Goal: Task Accomplishment & Management: Manage account settings

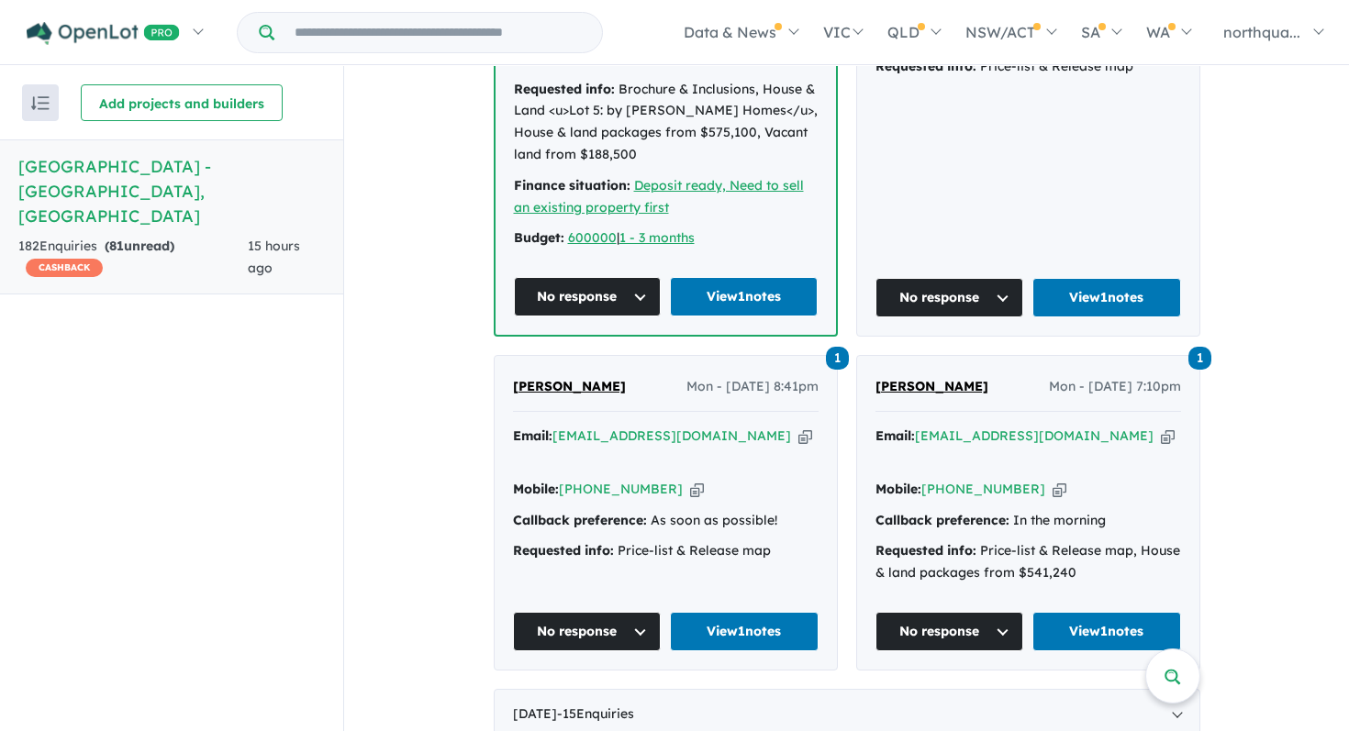
scroll to position [1038, 0]
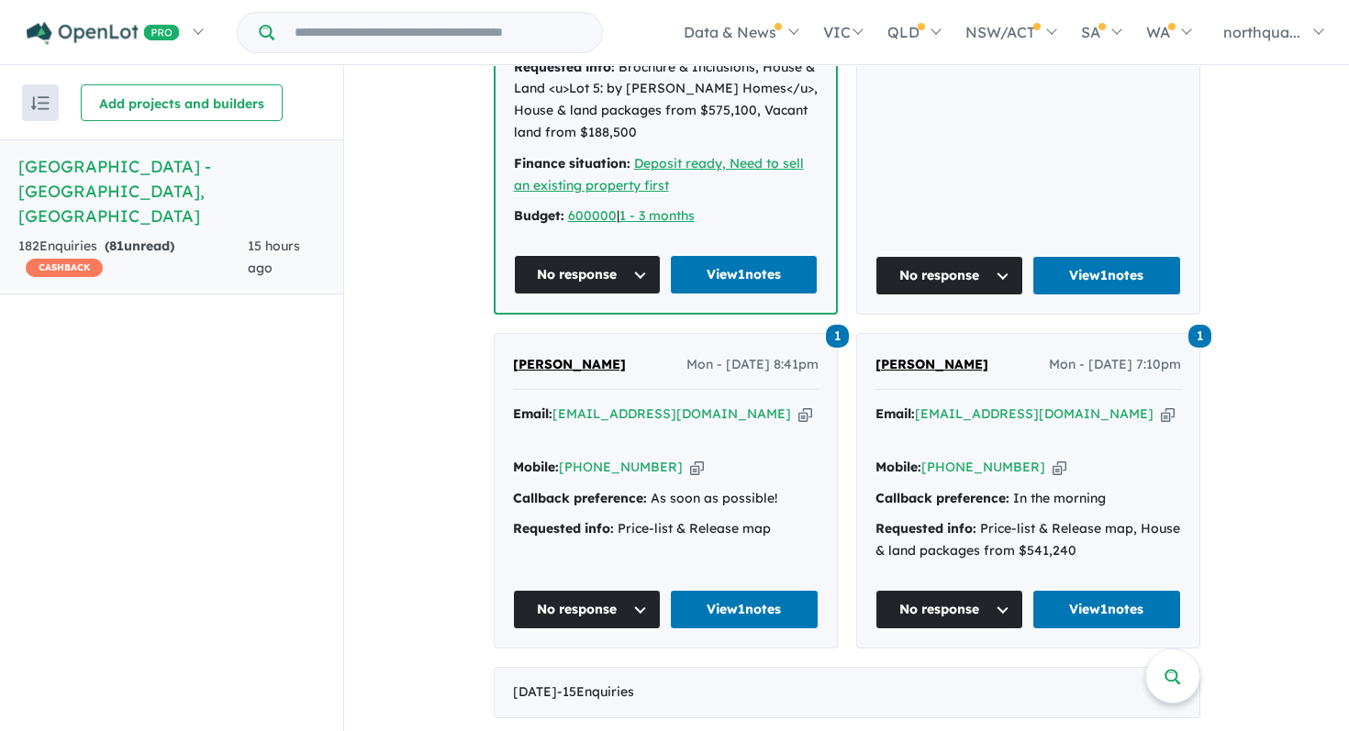
click at [913, 356] on span "Michael B" at bounding box center [932, 364] width 113 height 17
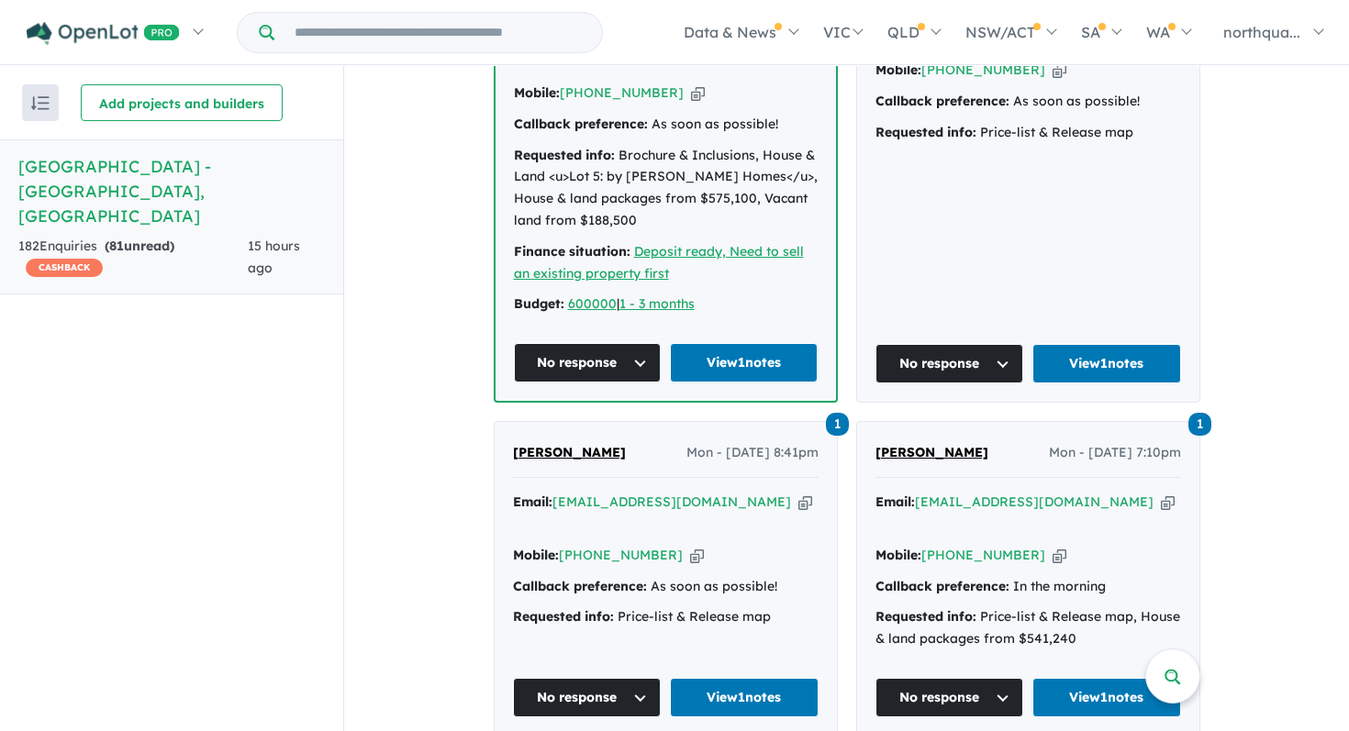
scroll to position [979, 0]
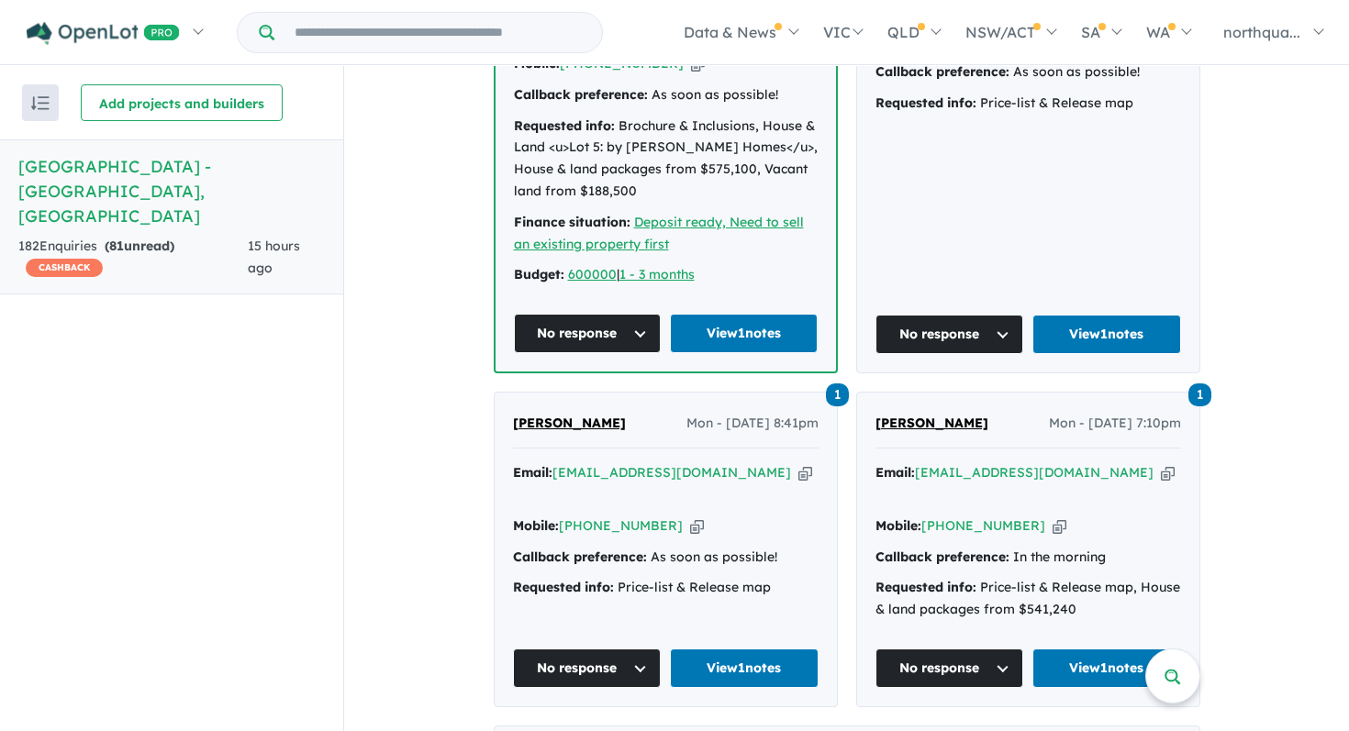
click at [550, 415] on span "Karen Bailey" at bounding box center [569, 423] width 113 height 17
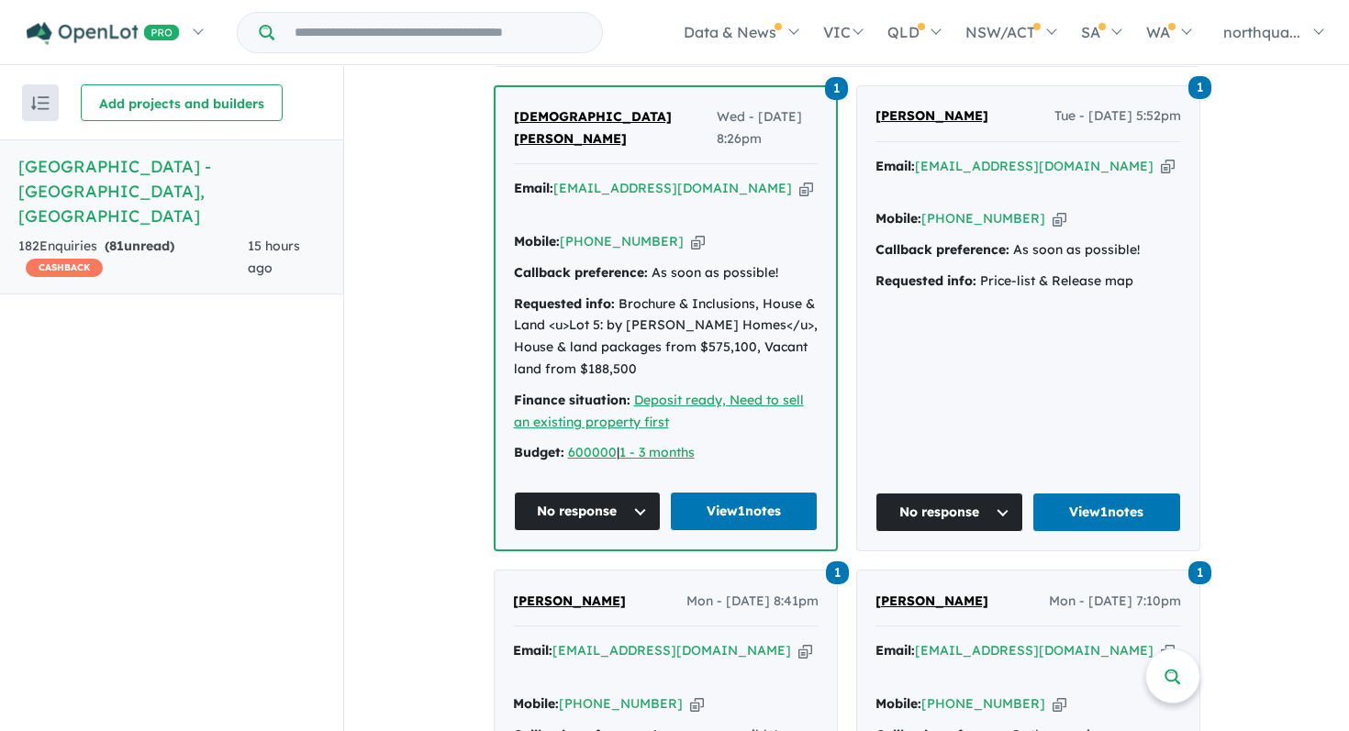
scroll to position [746, 0]
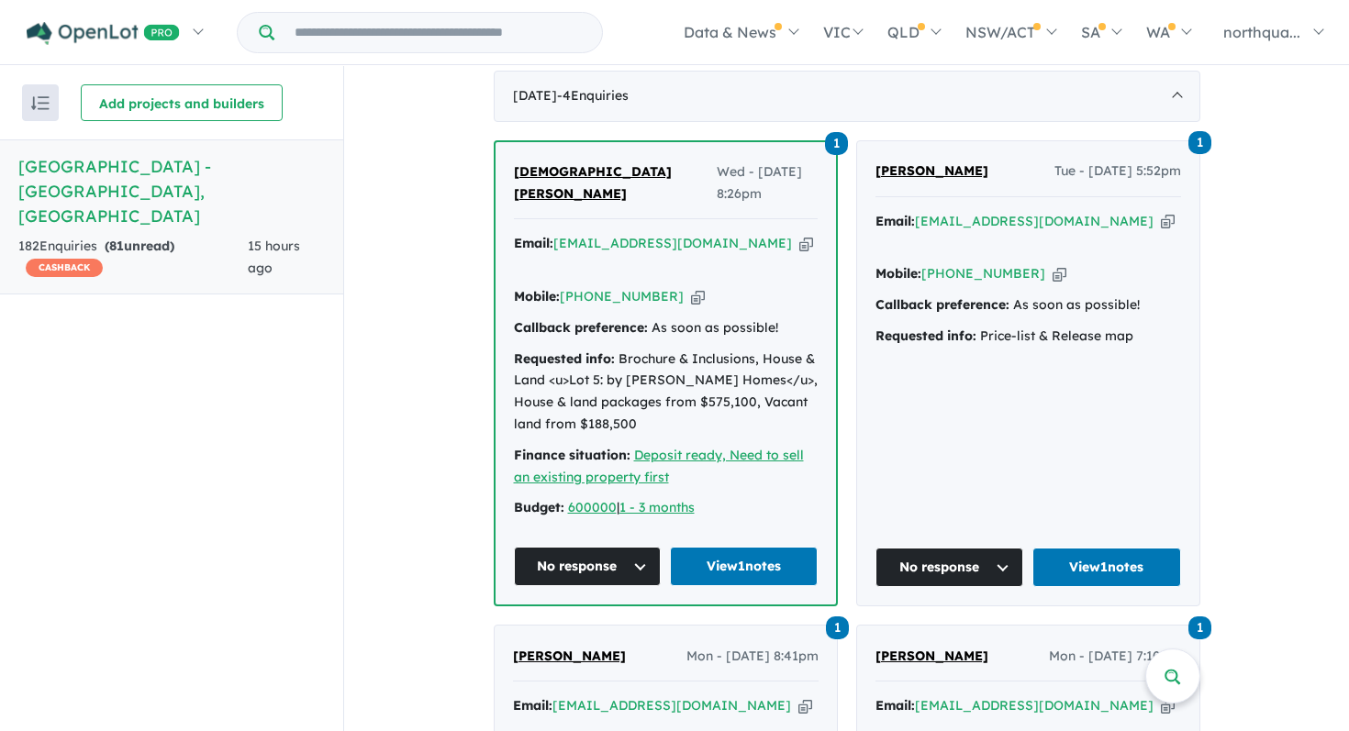
click at [929, 162] on span "[PERSON_NAME]" at bounding box center [932, 170] width 113 height 17
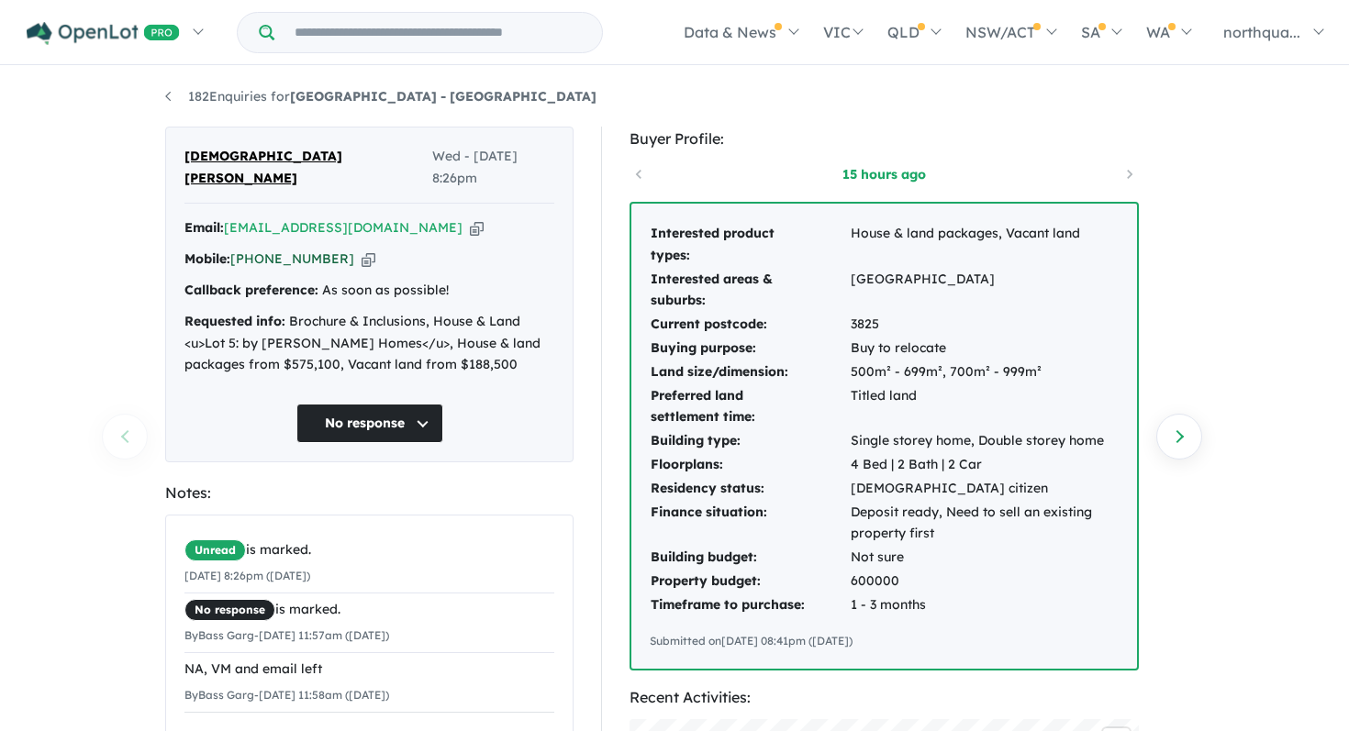
scroll to position [44, 0]
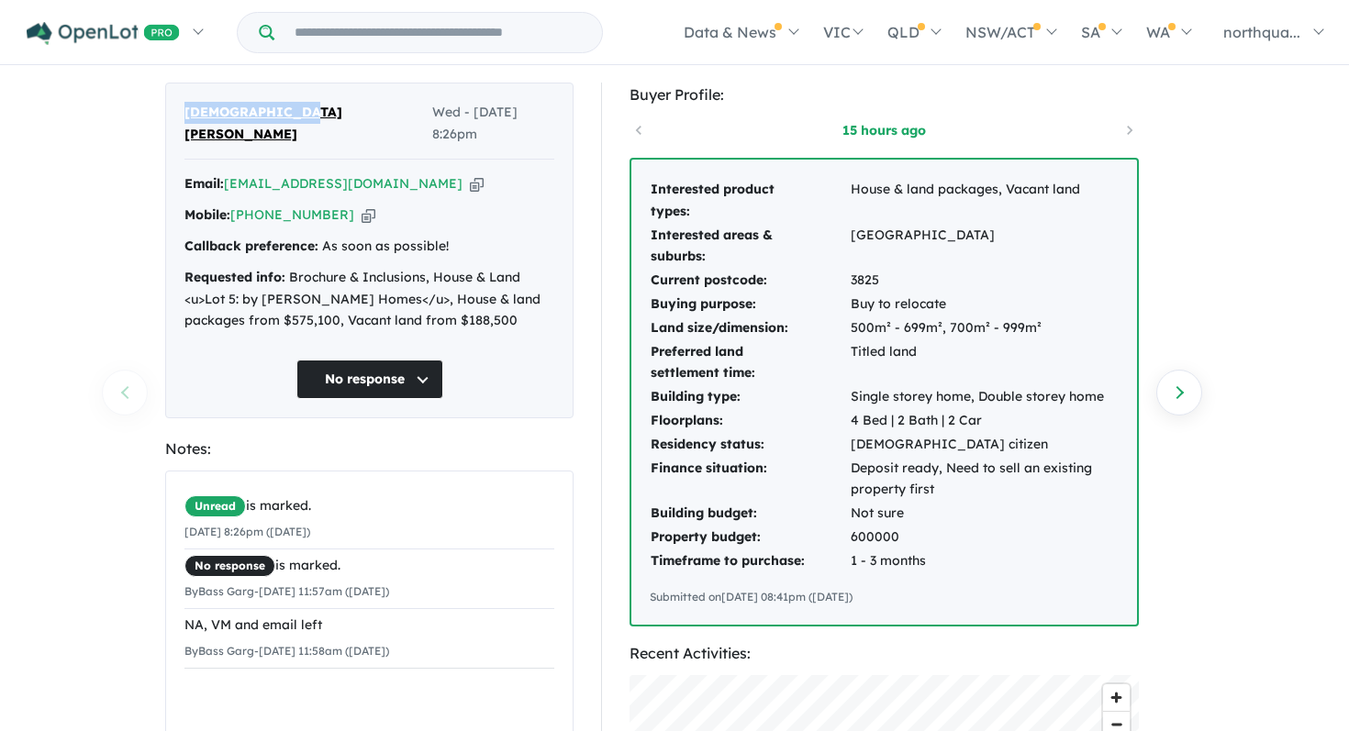
drag, startPoint x: 295, startPoint y: 118, endPoint x: 165, endPoint y: 122, distance: 129.5
click at [165, 122] on div "Ehlimana Besic Wed - 03/09/2025, 8:26pm Email: ehlimanab82@gmail.com Copied! Mo…" at bounding box center [369, 251] width 408 height 336
copy span "Ehlimana Besic"
click at [362, 206] on icon "button" at bounding box center [369, 215] width 14 height 19
copy span "Ehlimana Besic"
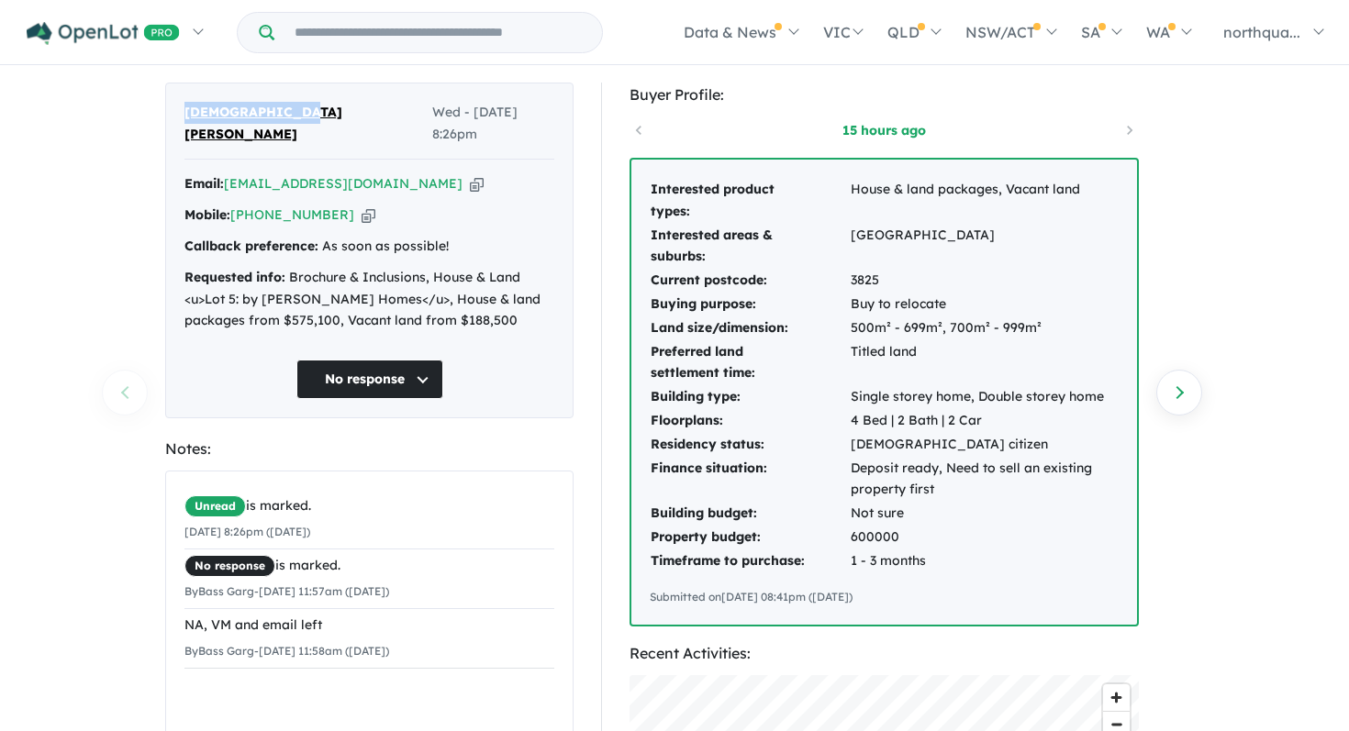
click at [470, 174] on icon "button" at bounding box center [477, 183] width 14 height 19
copy span "Ehlimana Besic"
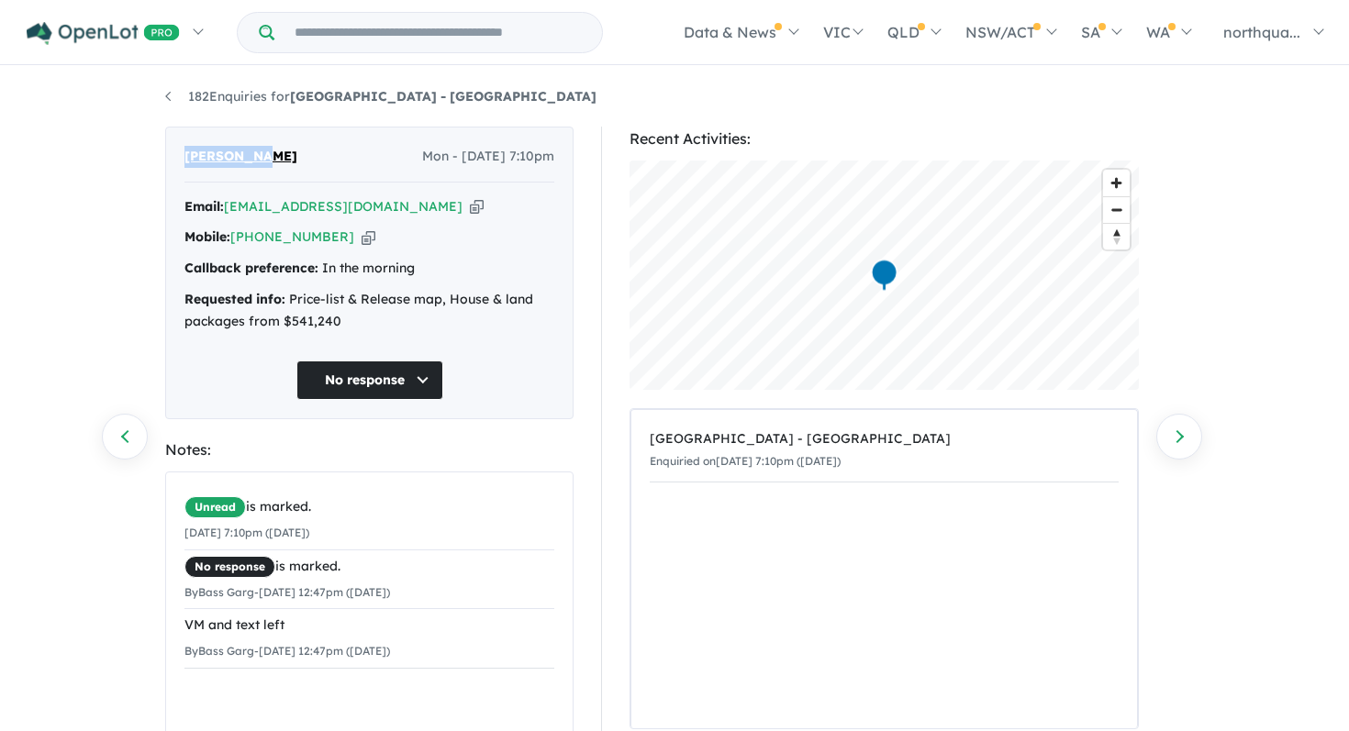
drag, startPoint x: 260, startPoint y: 158, endPoint x: 165, endPoint y: 160, distance: 94.6
click at [165, 160] on div "Michael B Mon - 01/09/2025, 7:10pm Email: bake104@hotmail.com Copied! Mobile: +…" at bounding box center [369, 273] width 408 height 293
copy span "Michael B"
click at [362, 236] on icon "button" at bounding box center [369, 237] width 14 height 19
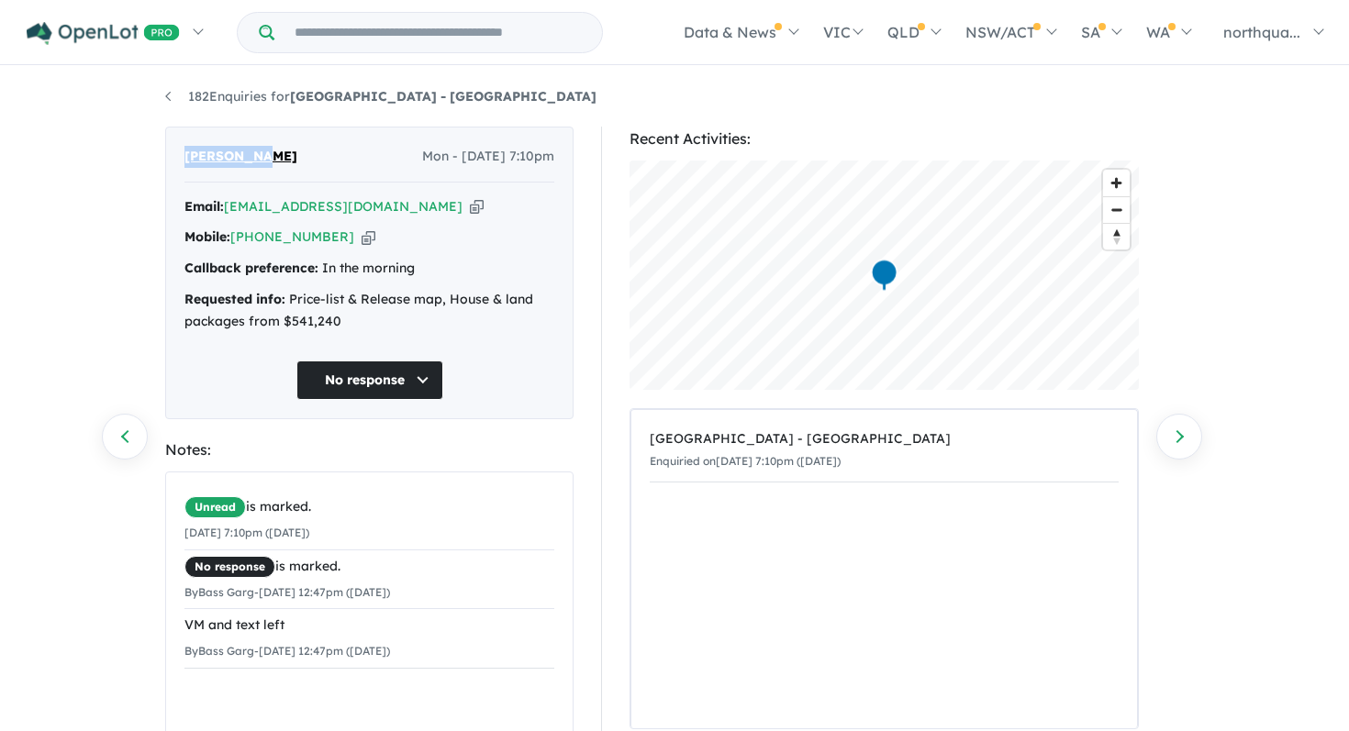
copy span "Michael B"
click at [470, 207] on icon "button" at bounding box center [477, 206] width 14 height 19
copy span "Michael B"
click at [362, 238] on icon "button" at bounding box center [369, 237] width 14 height 19
copy span "Michael B"
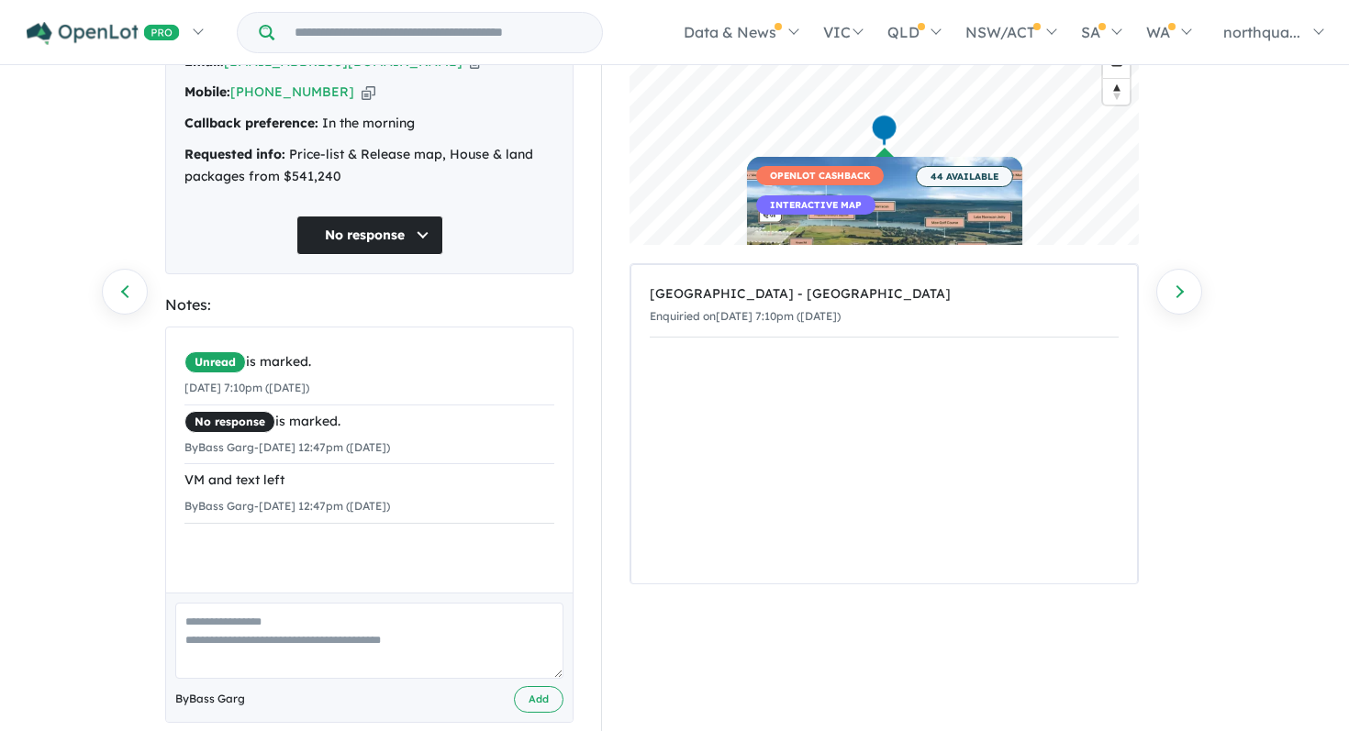
scroll to position [173, 0]
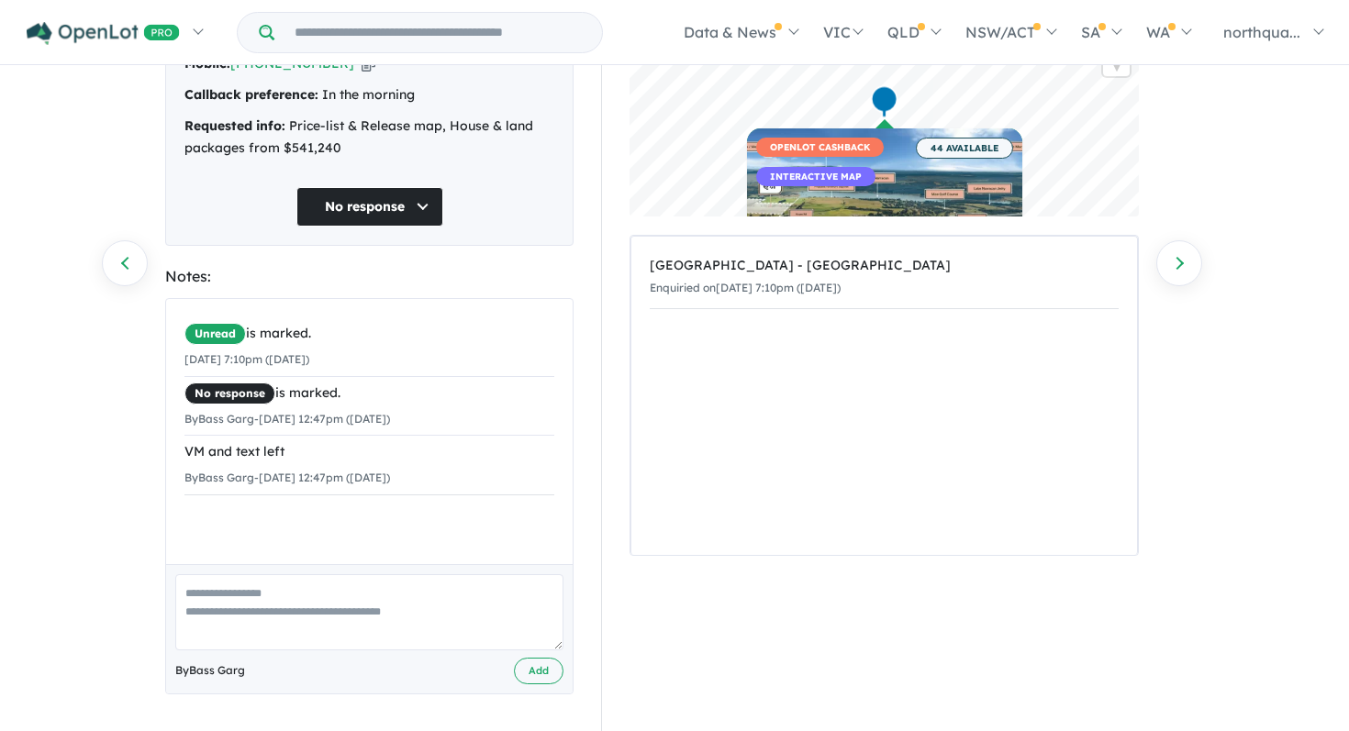
drag, startPoint x: 447, startPoint y: 481, endPoint x: 180, endPoint y: 450, distance: 268.9
click at [179, 450] on div "Unread is marked. 01/09/2025 7:10pm (Monday) No response is marked. By Bass Gar…" at bounding box center [369, 406] width 407 height 215
copy li "VM and text left By Bass Garg - 02/09/2025 12:47pm (Tuesday)"
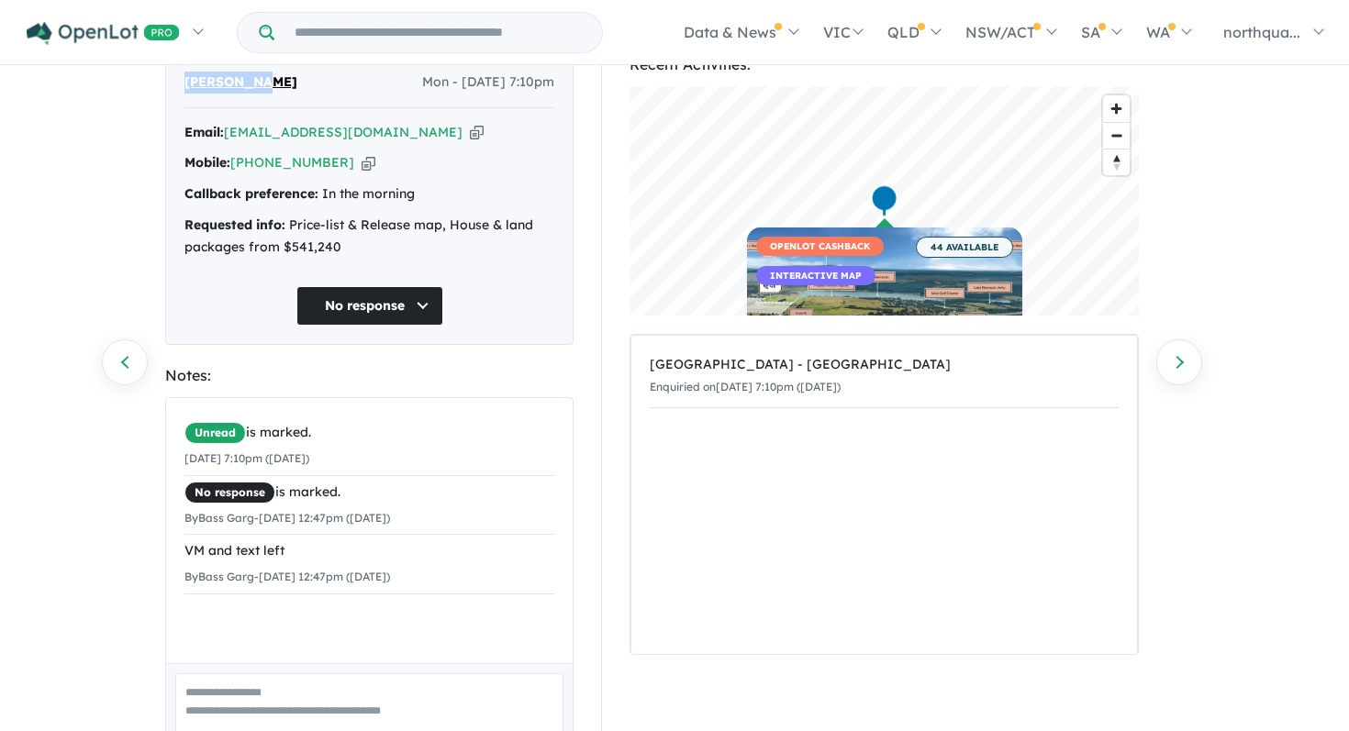
scroll to position [80, 0]
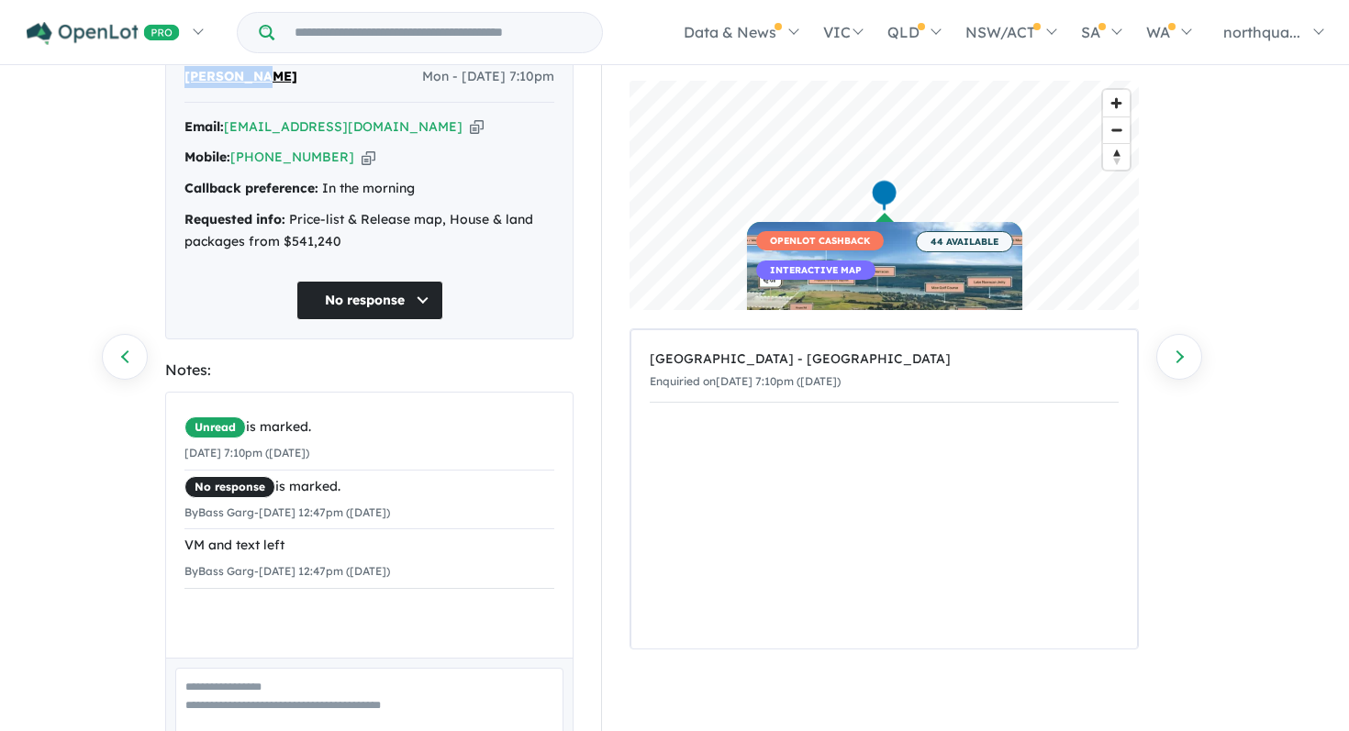
click at [470, 128] on icon "button" at bounding box center [477, 126] width 14 height 19
copy li "VM and text left By Bass Garg - 02/09/2025 12:47pm (Tuesday)"
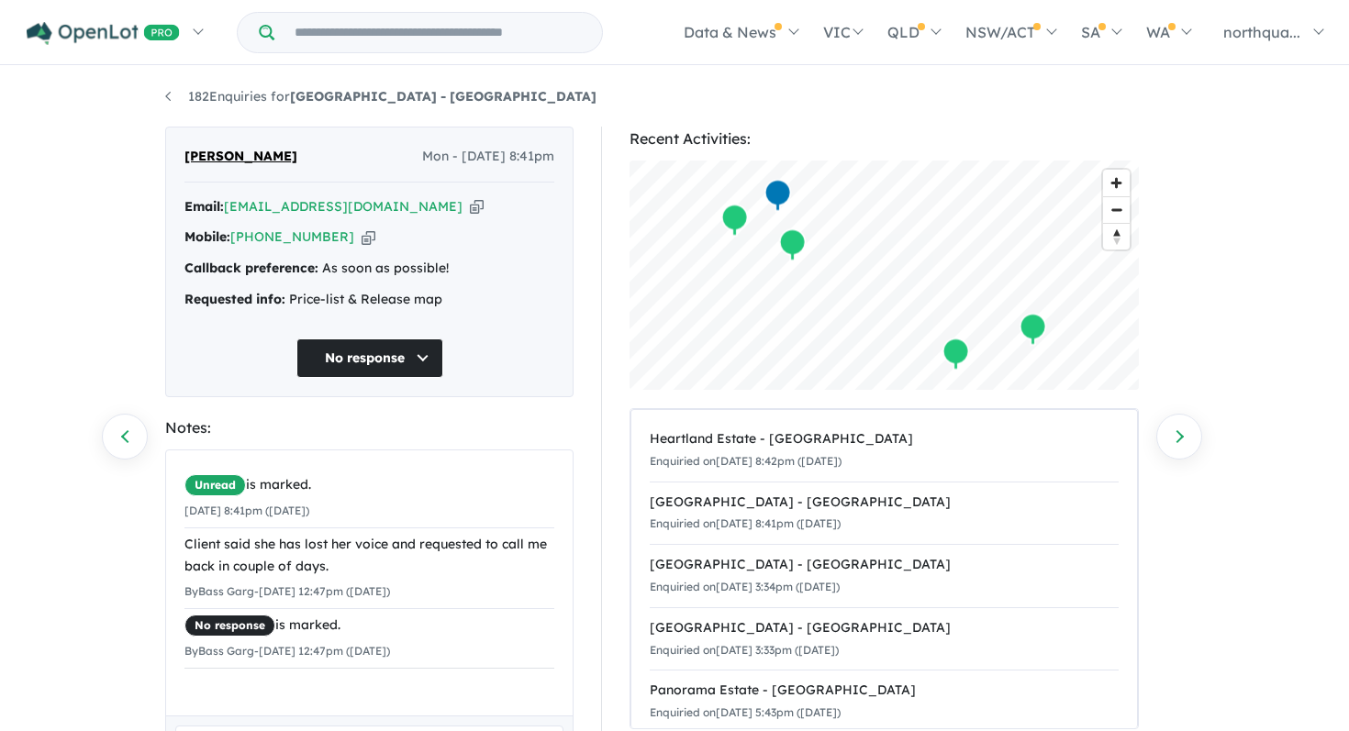
click at [470, 211] on icon "button" at bounding box center [477, 206] width 14 height 19
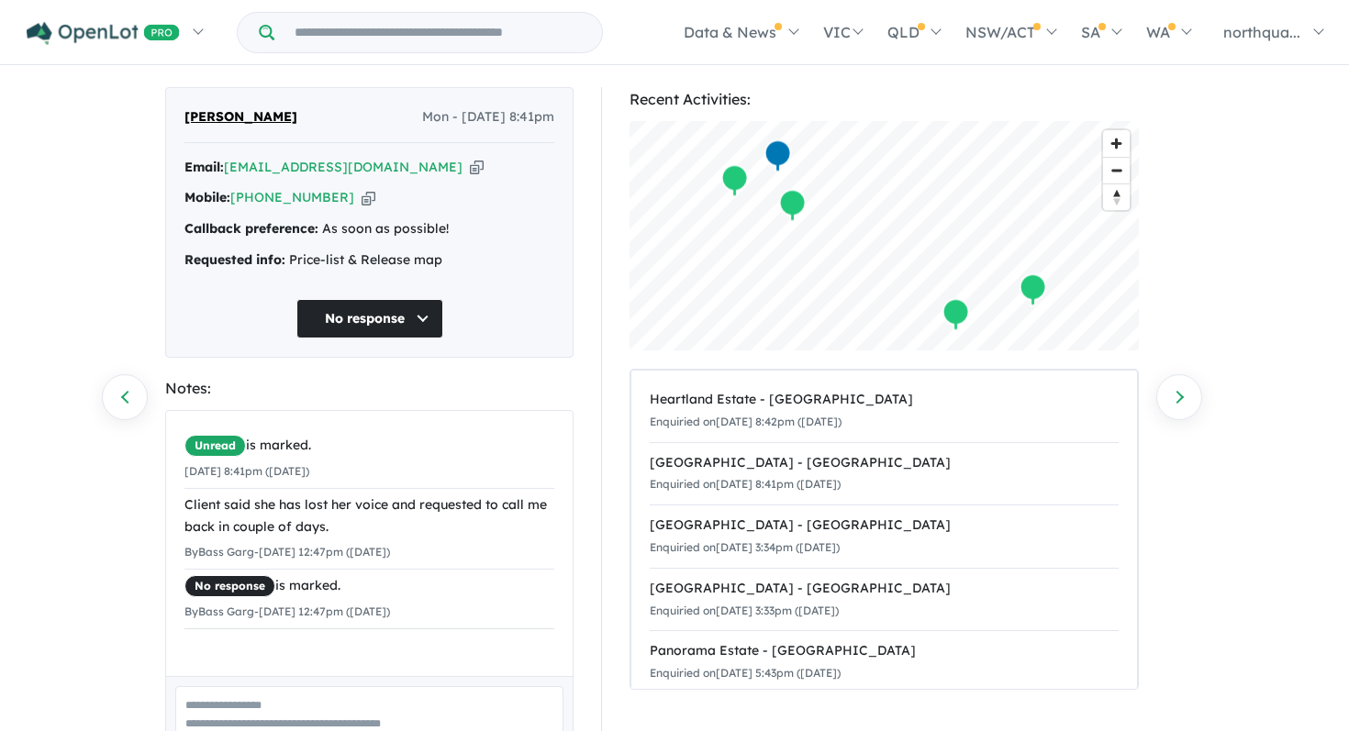
scroll to position [51, 0]
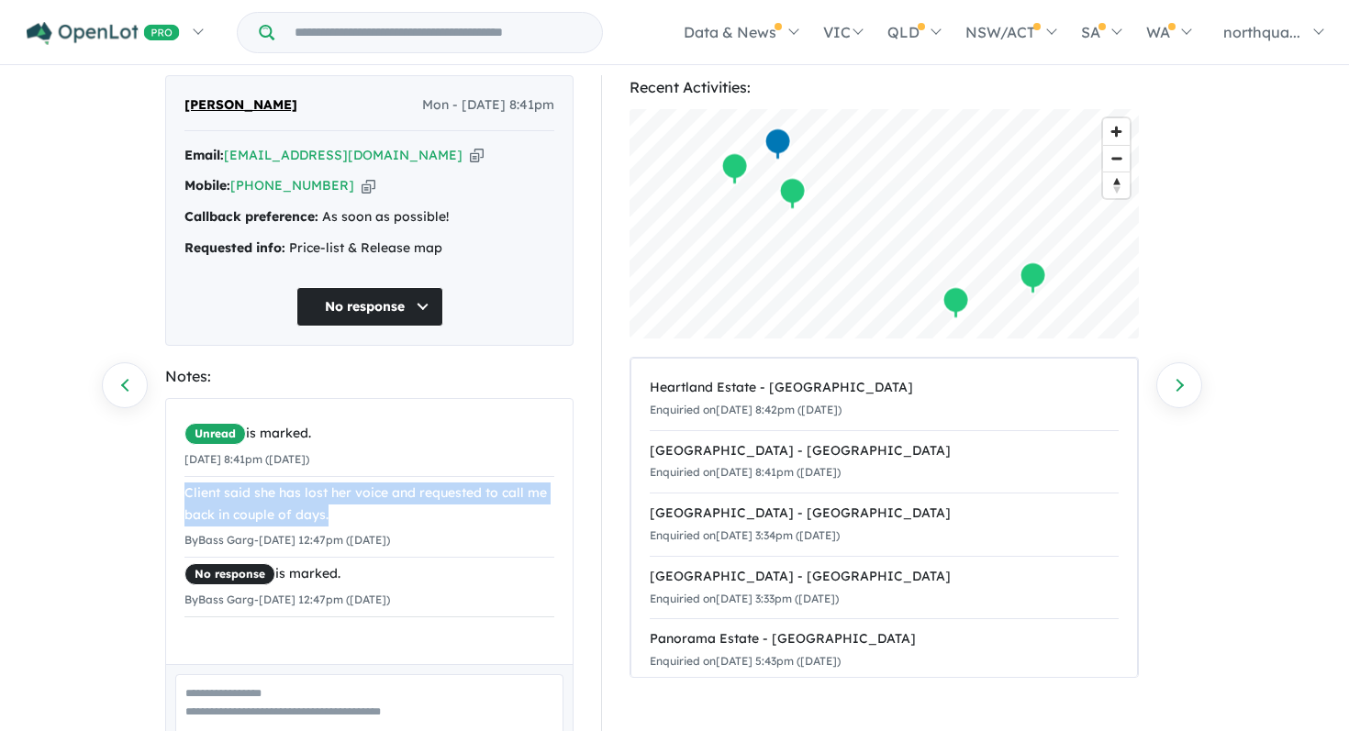
drag, startPoint x: 345, startPoint y: 519, endPoint x: 182, endPoint y: 497, distance: 164.7
click at [182, 497] on div "Unread is marked. 01/09/2025 8:41pm (Monday) Client said she has lost her voice…" at bounding box center [369, 517] width 407 height 237
copy div "Client said she has lost her voice and requested to call me back in couple of d…"
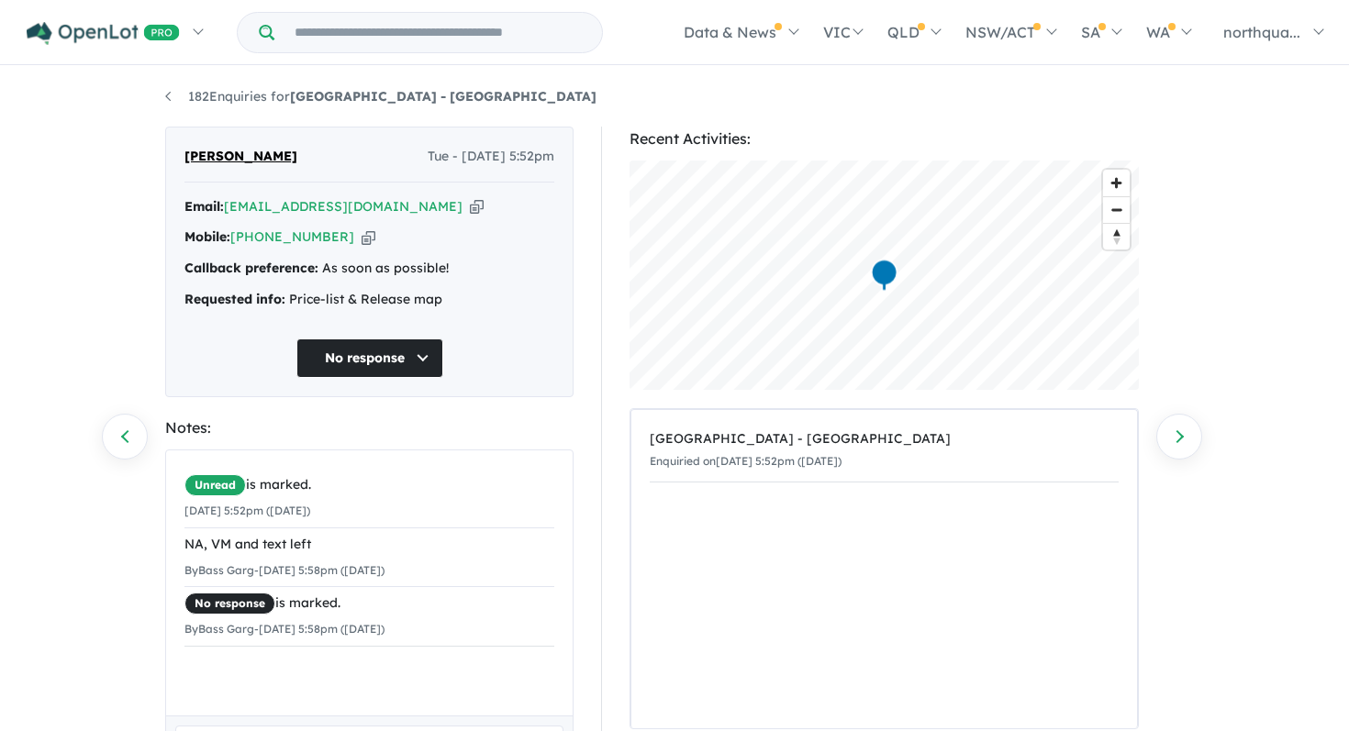
click at [470, 212] on icon "button" at bounding box center [477, 206] width 14 height 19
drag, startPoint x: 298, startPoint y: 160, endPoint x: 184, endPoint y: 165, distance: 114.9
click at [183, 165] on div "[PERSON_NAME] Tue - [DATE] 5:52pm Email: [EMAIL_ADDRESS][DOMAIN_NAME] Copied! M…" at bounding box center [369, 262] width 408 height 271
copy span "[PERSON_NAME]"
drag, startPoint x: 337, startPoint y: 244, endPoint x: 260, endPoint y: 247, distance: 77.1
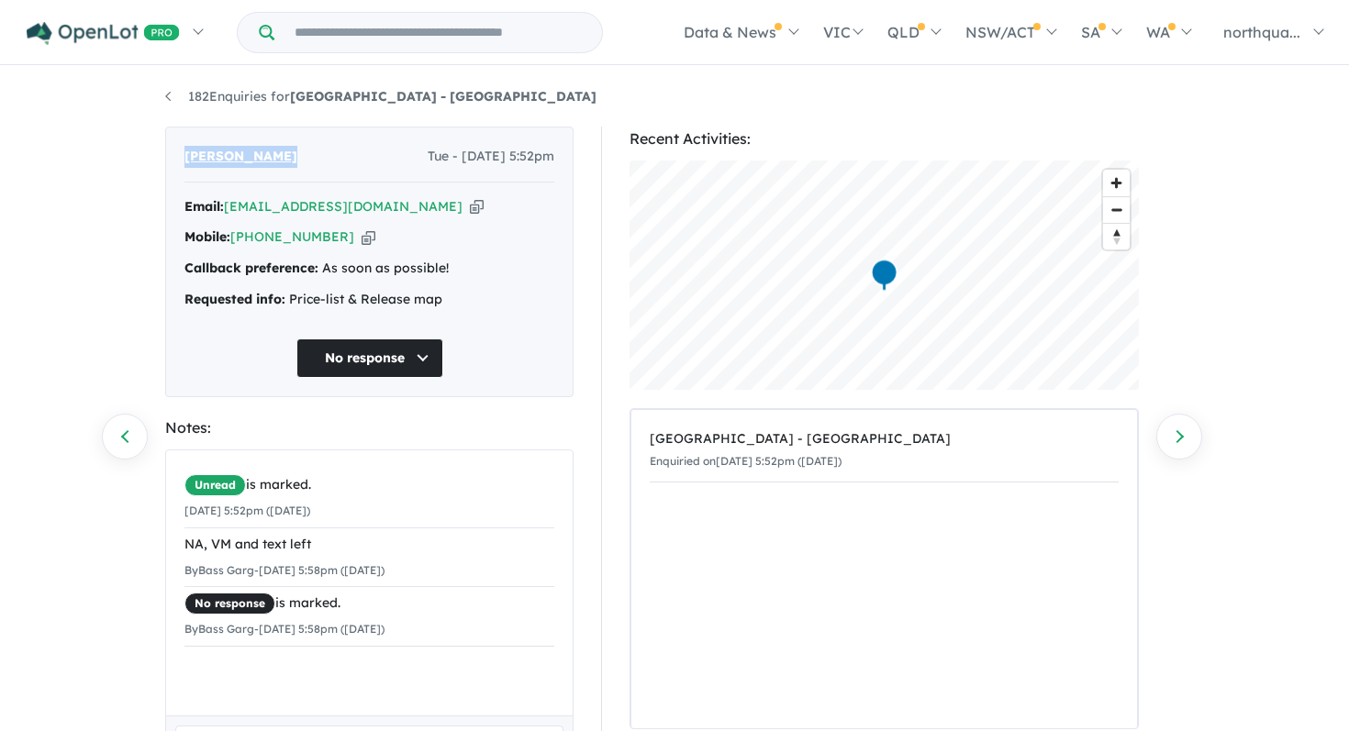
click at [260, 247] on div "Mobile: [PHONE_NUMBER] Copied!" at bounding box center [369, 238] width 370 height 22
copy link "418 441 210"
click at [470, 206] on icon "button" at bounding box center [477, 206] width 14 height 19
copy link "418 441 210"
drag, startPoint x: 448, startPoint y: 574, endPoint x: 177, endPoint y: 534, distance: 273.6
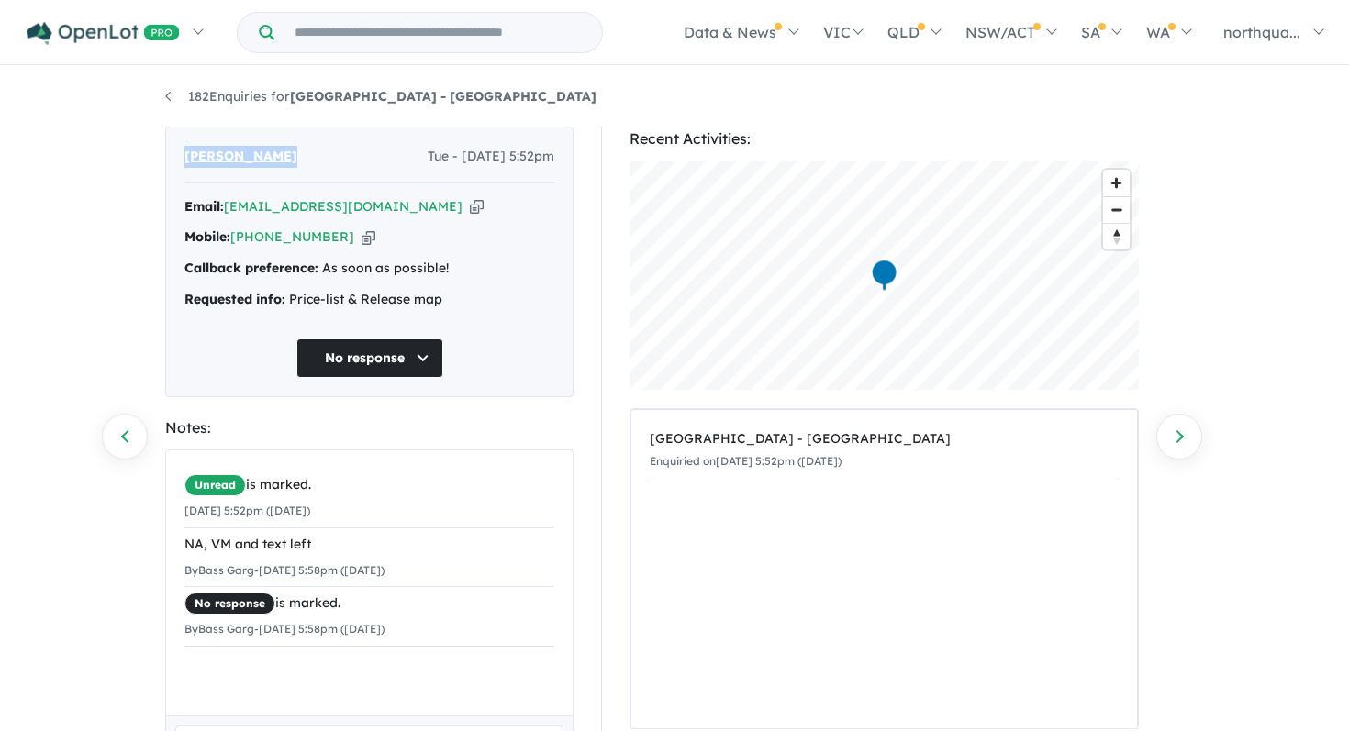
click at [177, 534] on div "Unread is marked. [DATE] 5:52pm ([DATE]) NA, VM and text left By Bass Garg - [D…" at bounding box center [369, 558] width 407 height 215
copy li "NA, VM and text left By Bass Garg - [DATE] 5:58pm ([DATE])"
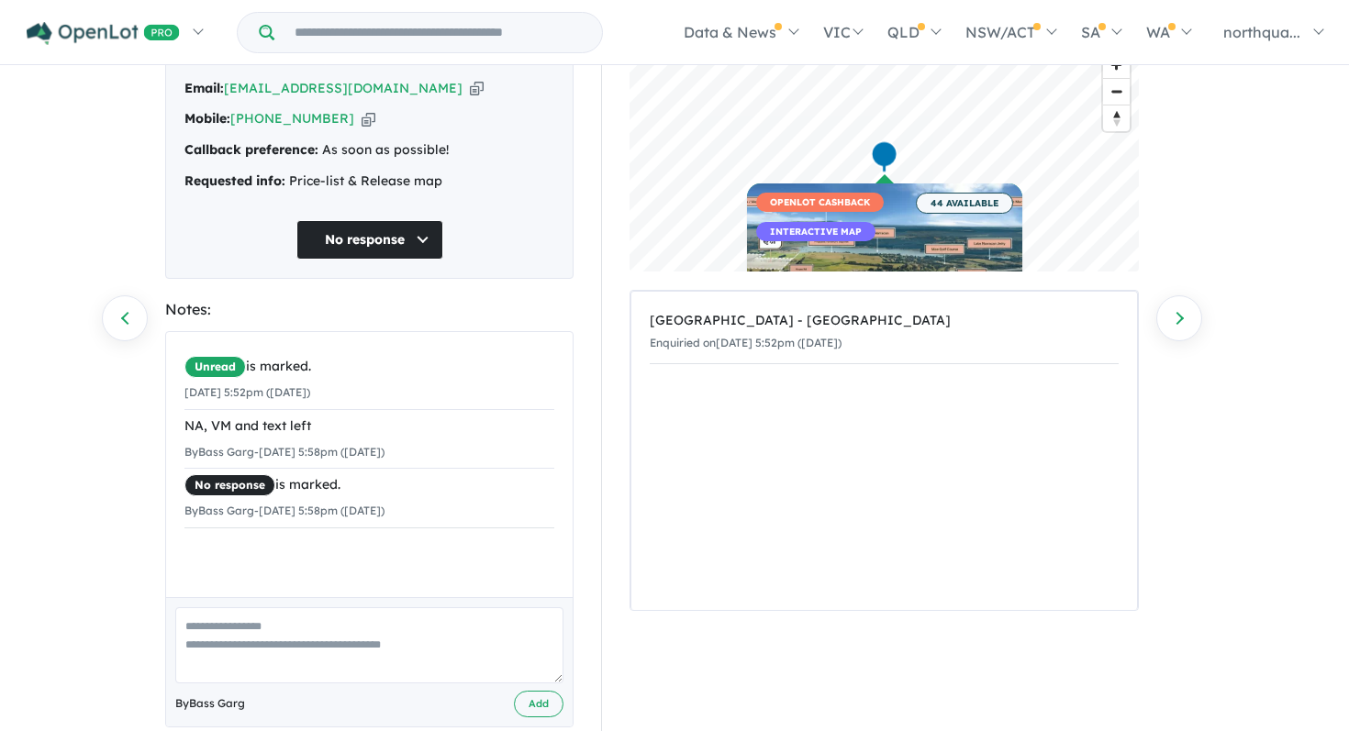
scroll to position [152, 0]
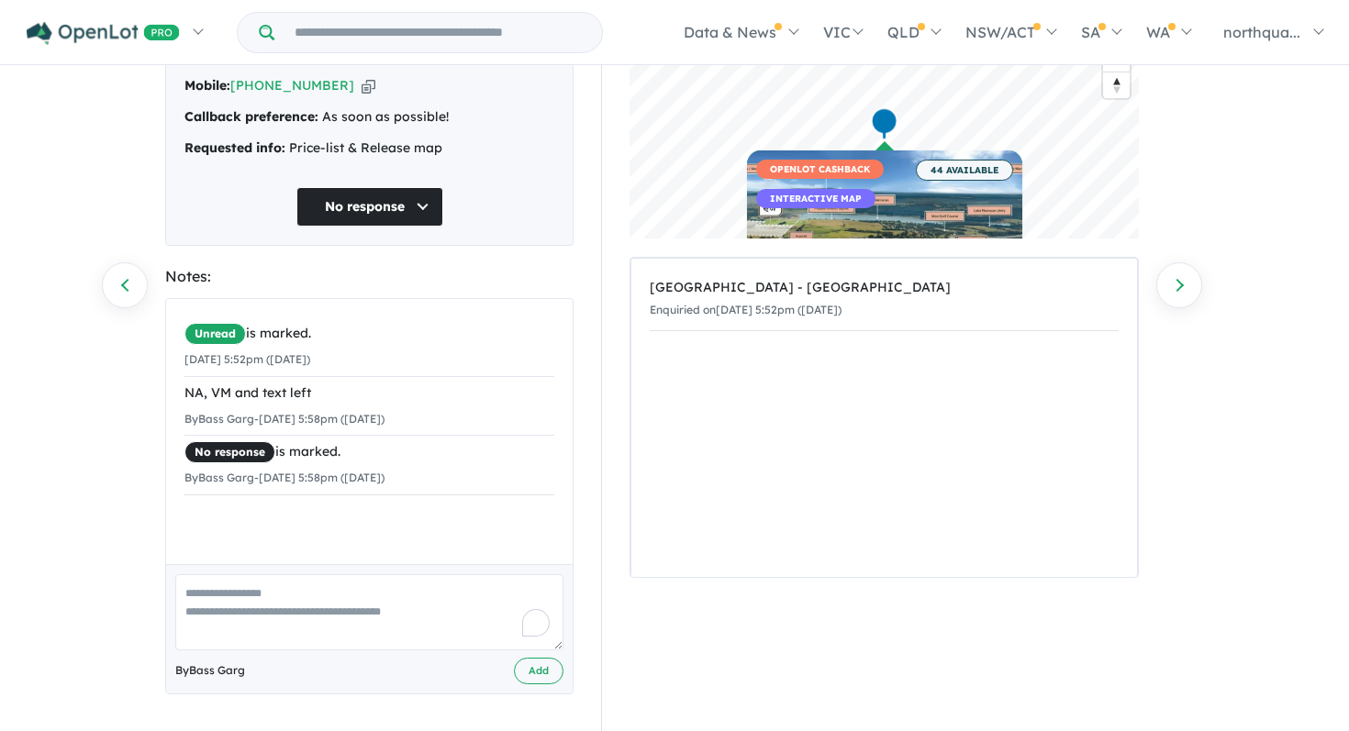
click at [450, 591] on textarea "To enrich screen reader interactions, please activate Accessibility in Grammarl…" at bounding box center [369, 613] width 388 height 76
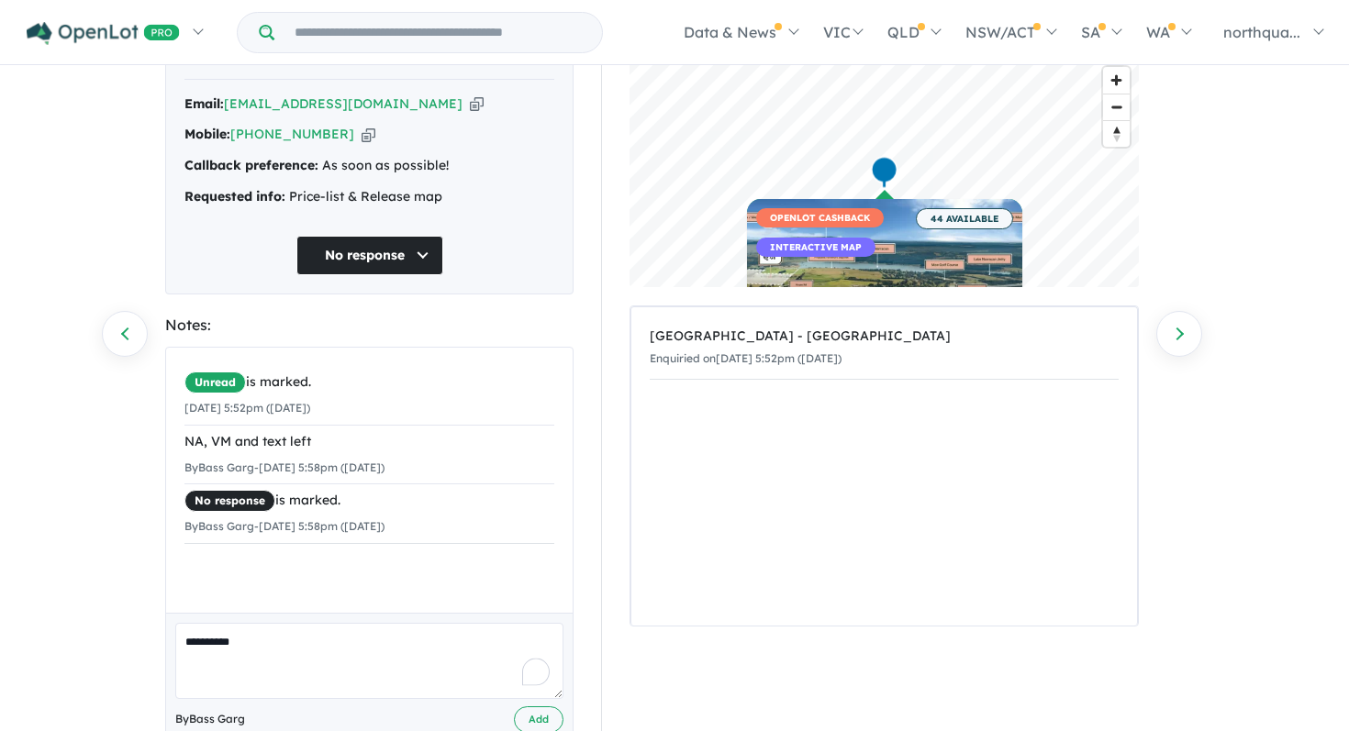
scroll to position [104, 0]
click at [399, 264] on button "No response" at bounding box center [369, 254] width 147 height 39
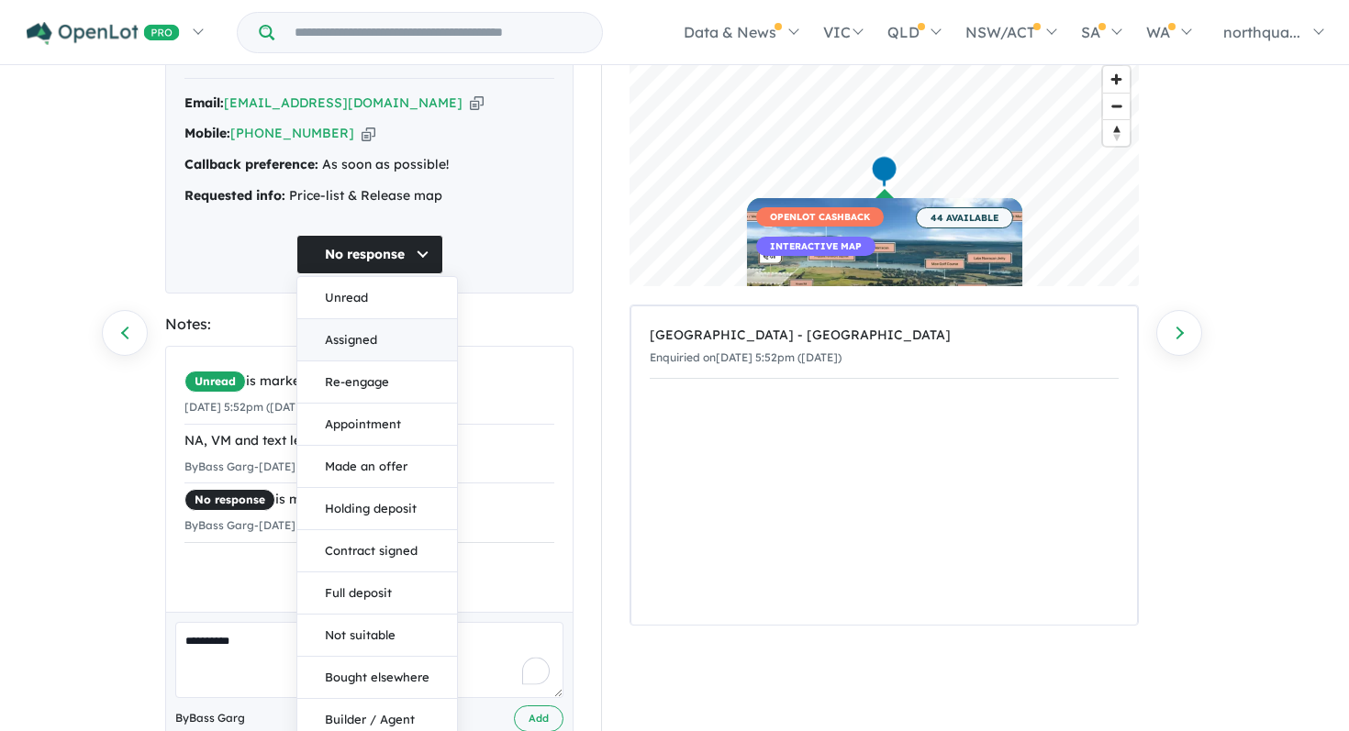
click at [396, 336] on button "Assigned" at bounding box center [377, 340] width 160 height 42
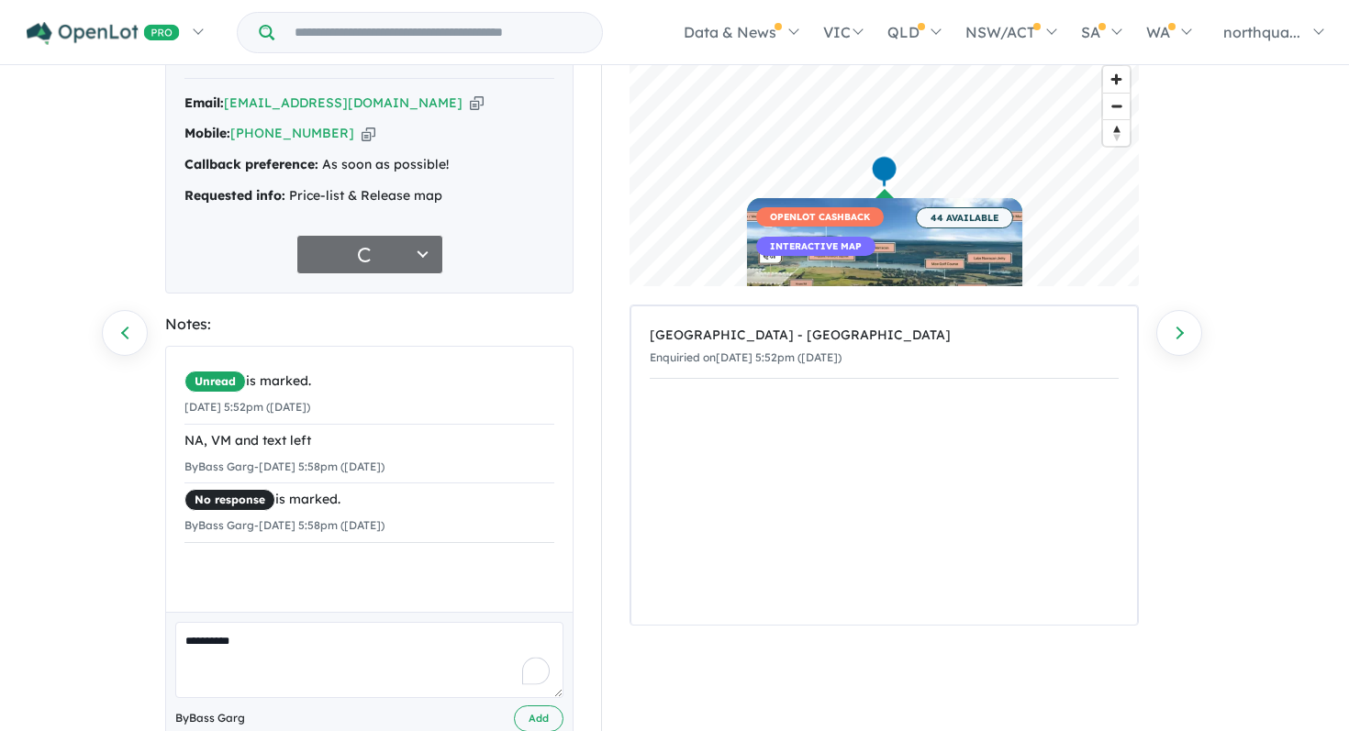
scroll to position [152, 0]
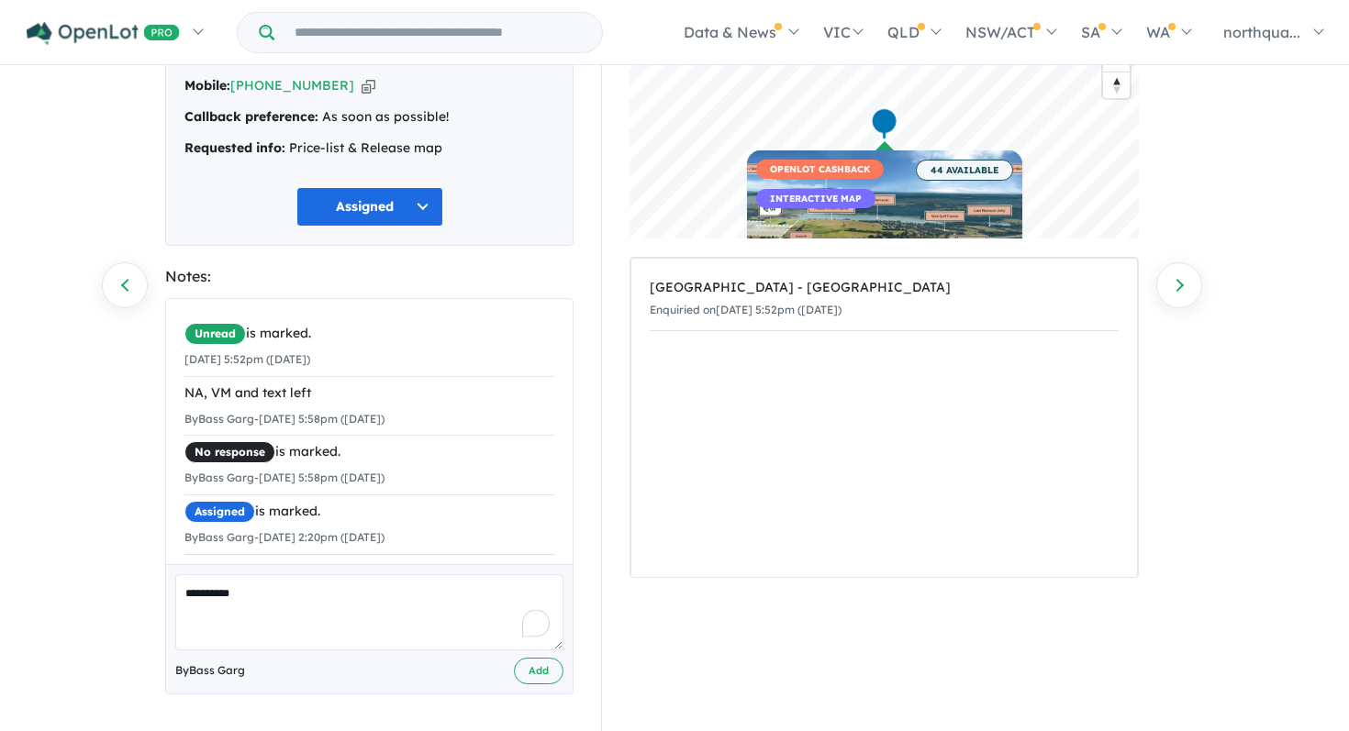
click at [362, 610] on textarea "*********" at bounding box center [369, 613] width 388 height 76
click at [187, 588] on textarea "*********" at bounding box center [369, 613] width 388 height 76
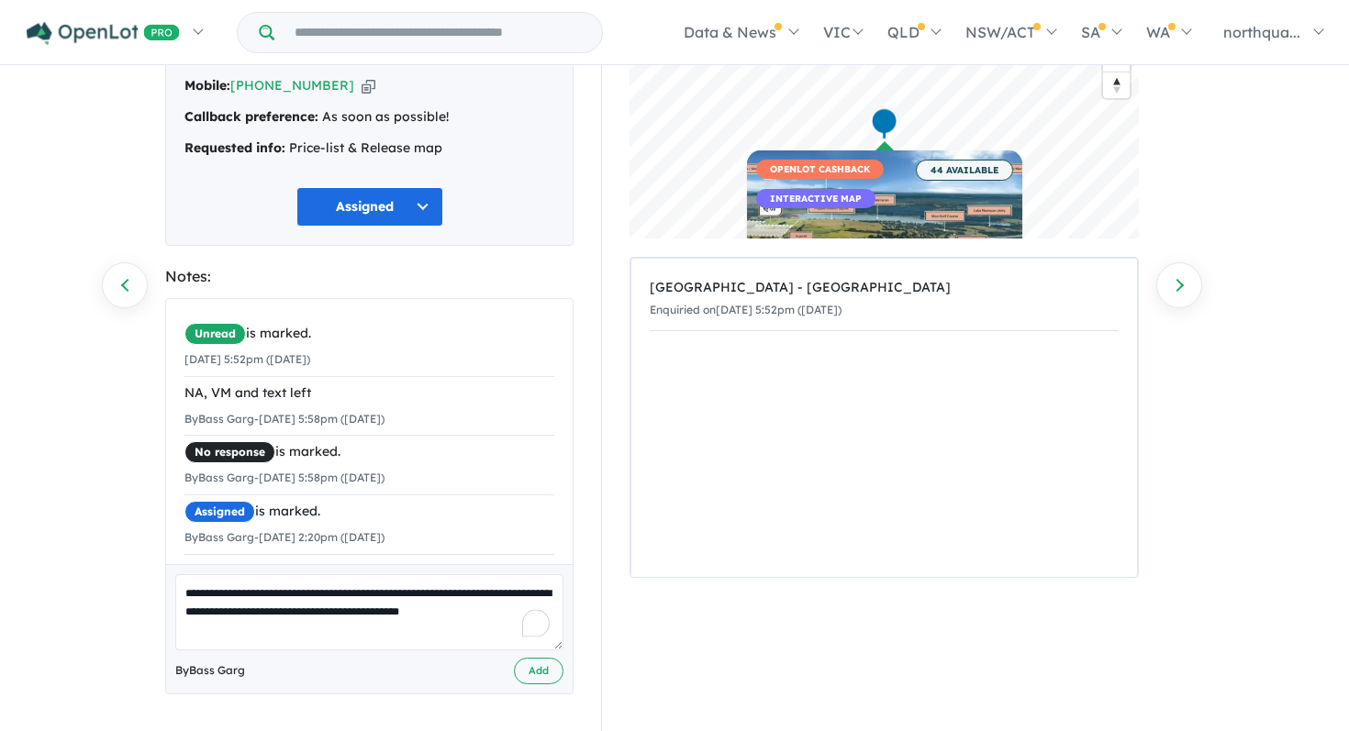
click at [499, 617] on textarea "**********" at bounding box center [369, 613] width 388 height 76
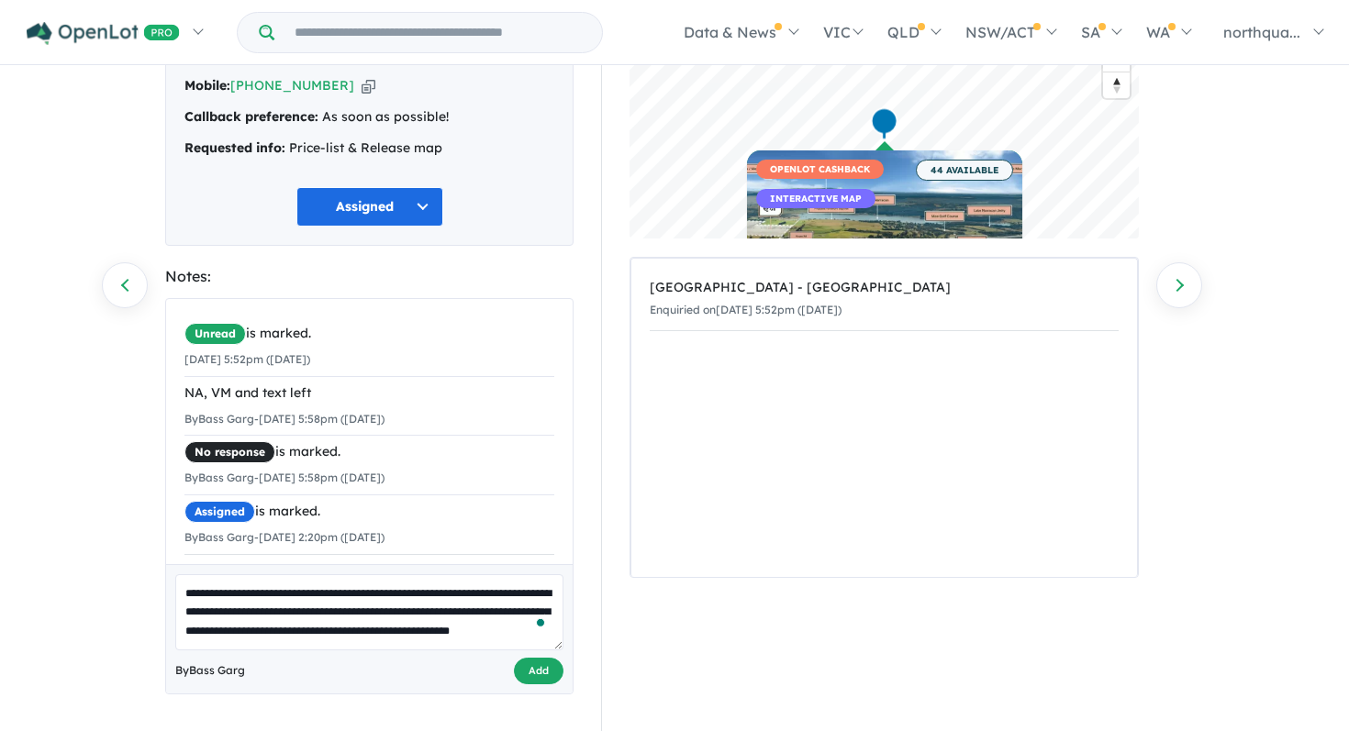
type textarea "**********"
click at [554, 668] on button "Add" at bounding box center [539, 671] width 50 height 27
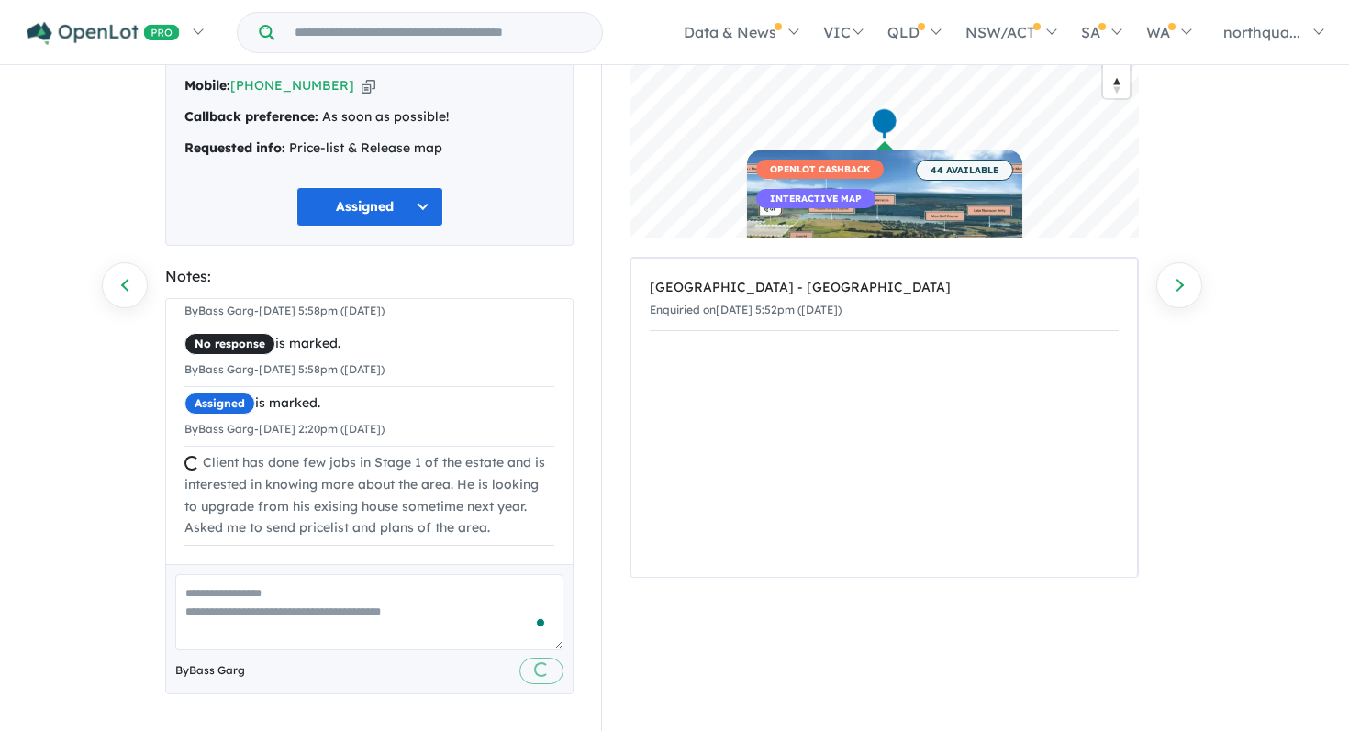
scroll to position [0, 0]
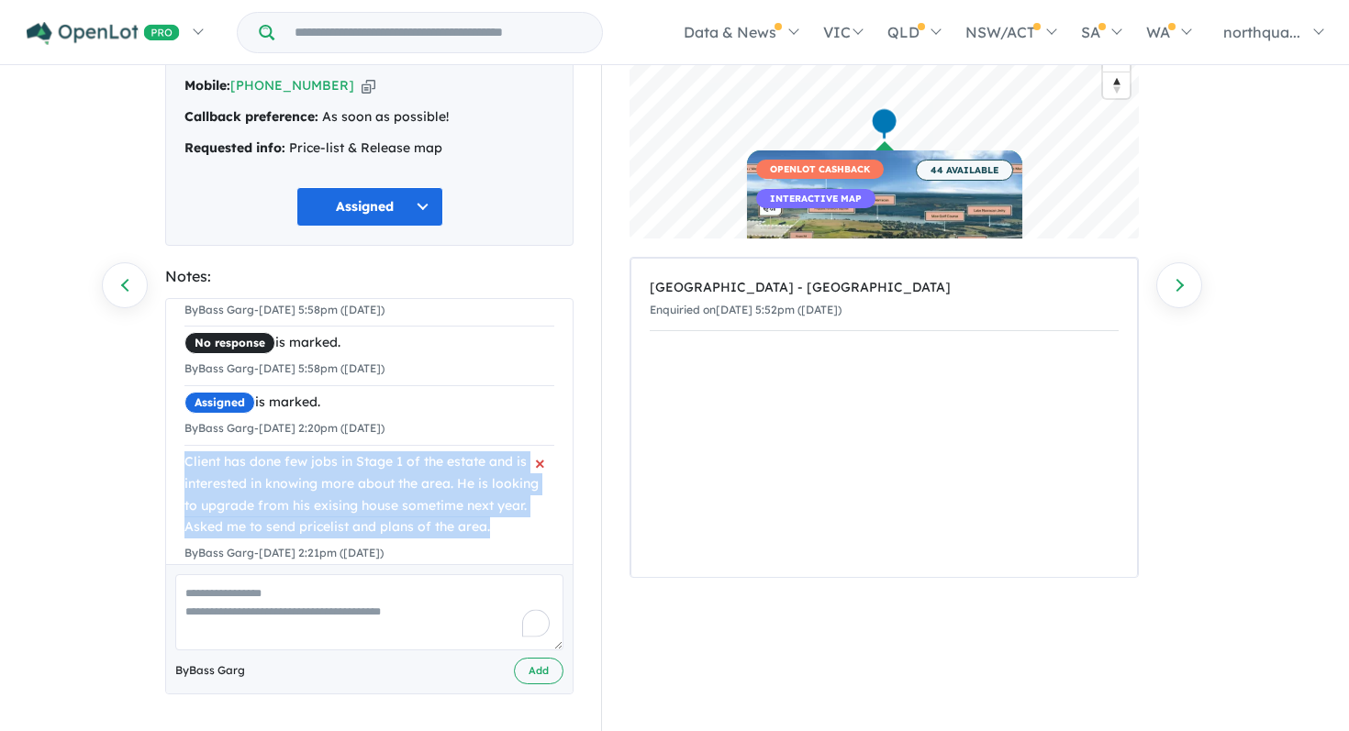
drag, startPoint x: 457, startPoint y: 528, endPoint x: 187, endPoint y: 454, distance: 279.6
click at [187, 454] on div "Client has done few jobs in Stage 1 of the estate and is interested in knowing …" at bounding box center [369, 495] width 370 height 87
copy div "Client has done few jobs in Stage 1 of the estate and is interested in knowing …"
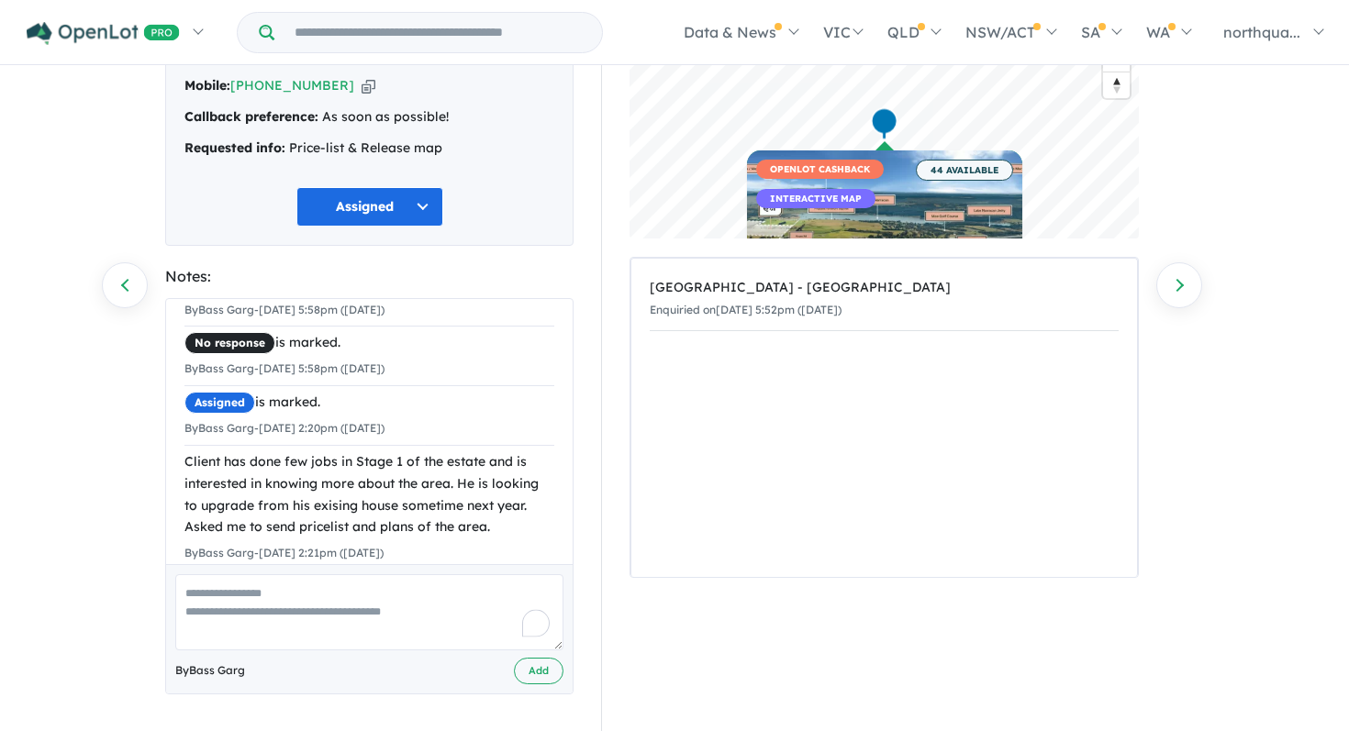
click at [597, 380] on div "Recent Activities: © Mapbox © OpenStreetMap Improve this map OPENLOT CASHBACK I…" at bounding box center [892, 353] width 610 height 756
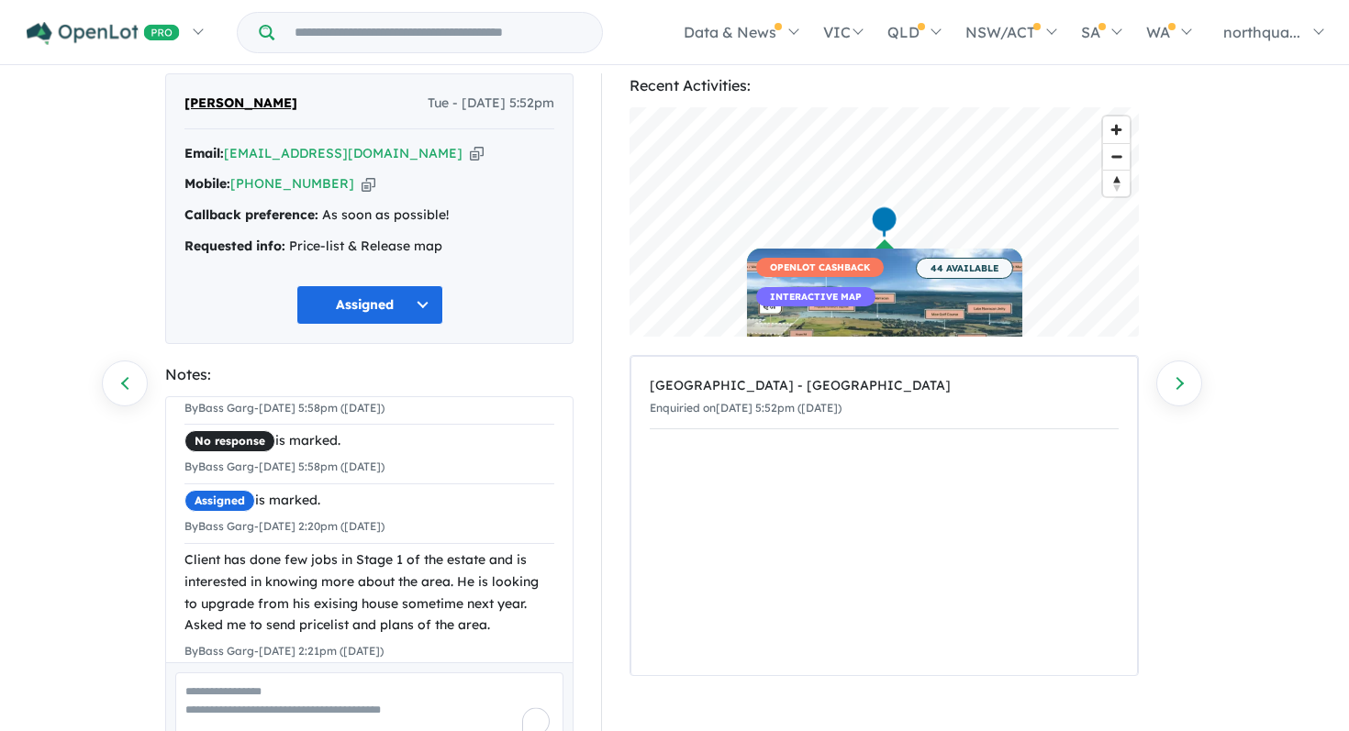
scroll to position [47, 0]
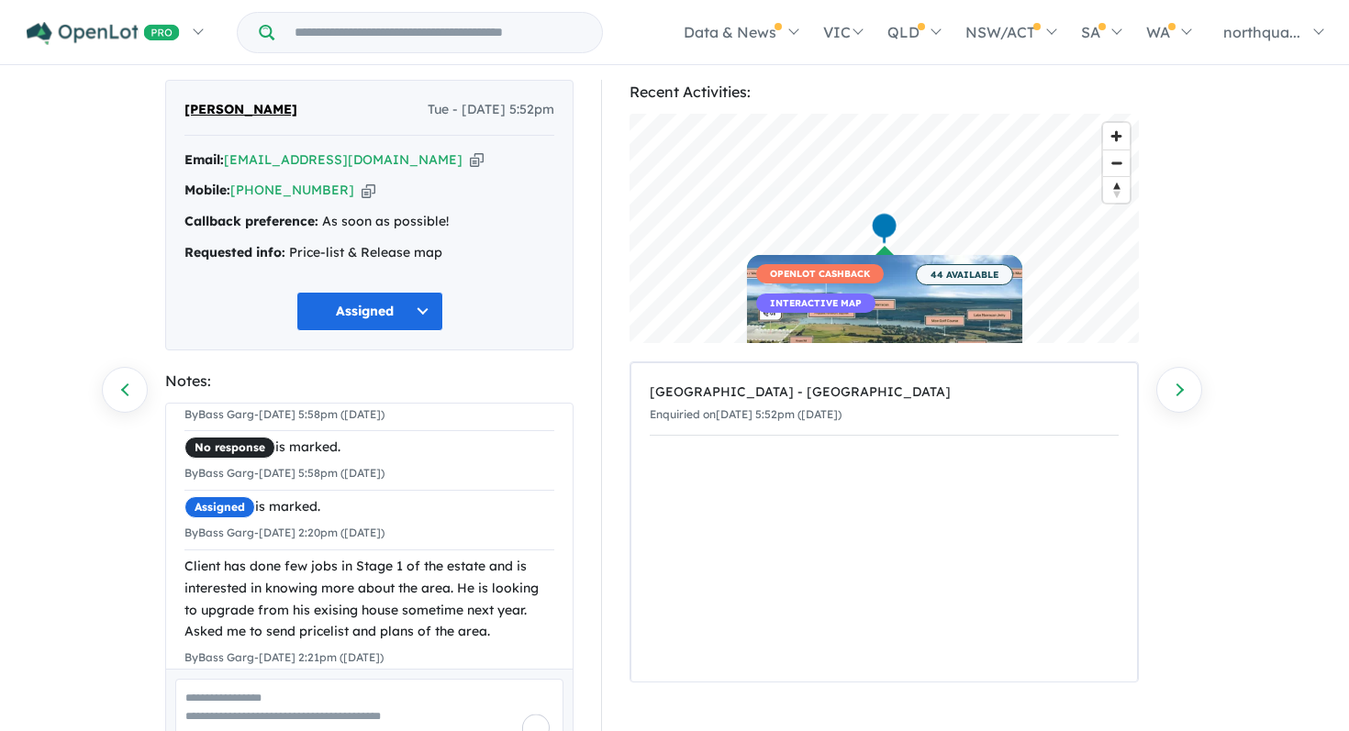
click at [470, 161] on icon "button" at bounding box center [477, 160] width 14 height 19
